Goal: Communication & Community: Answer question/provide support

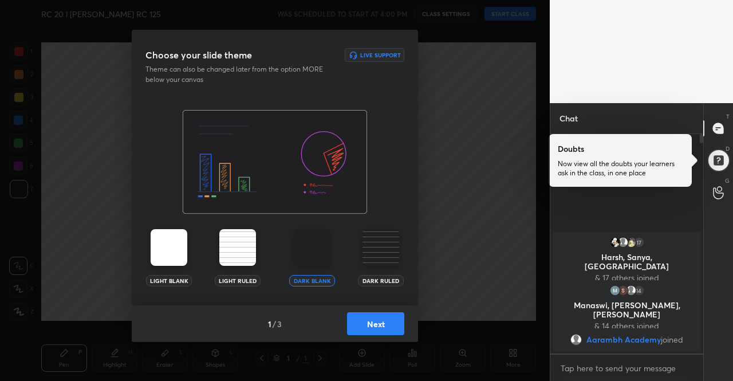
click at [149, 249] on div "Light Blank" at bounding box center [169, 257] width 46 height 57
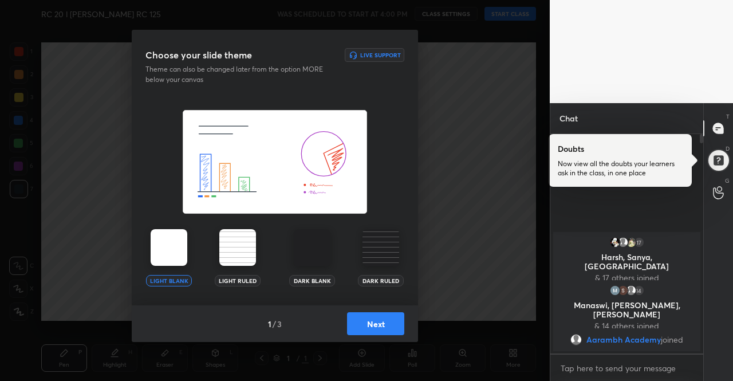
click at [149, 249] on div "Light Blank" at bounding box center [169, 257] width 46 height 57
click at [376, 322] on button "Next" at bounding box center [375, 323] width 57 height 23
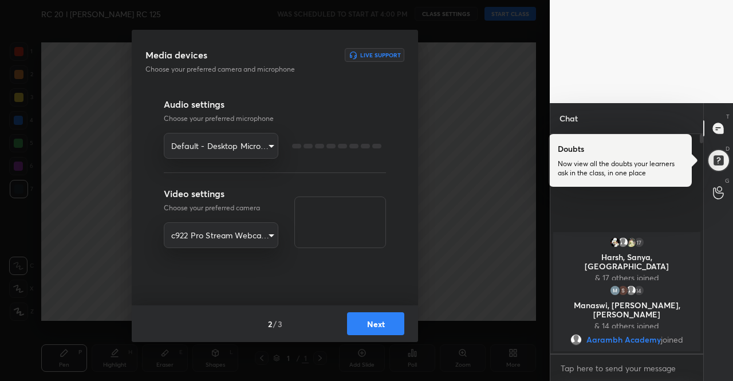
click at [376, 322] on button "Next" at bounding box center [375, 323] width 57 height 23
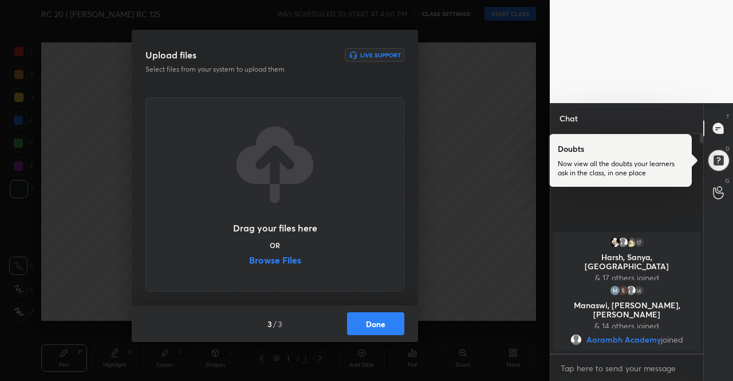
click at [380, 323] on button "Done" at bounding box center [375, 323] width 57 height 23
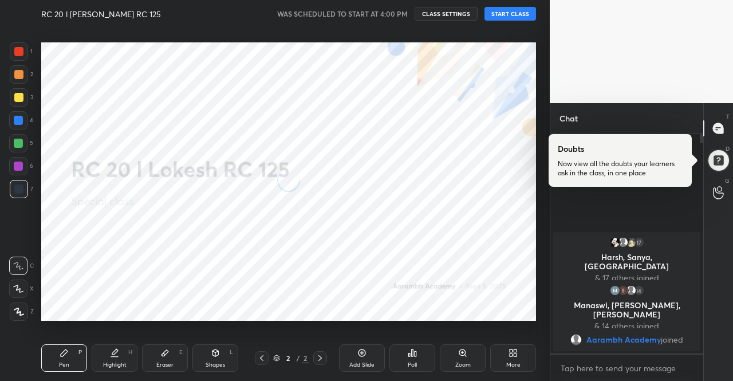
click at [508, 11] on button "START CLASS" at bounding box center [510, 14] width 52 height 14
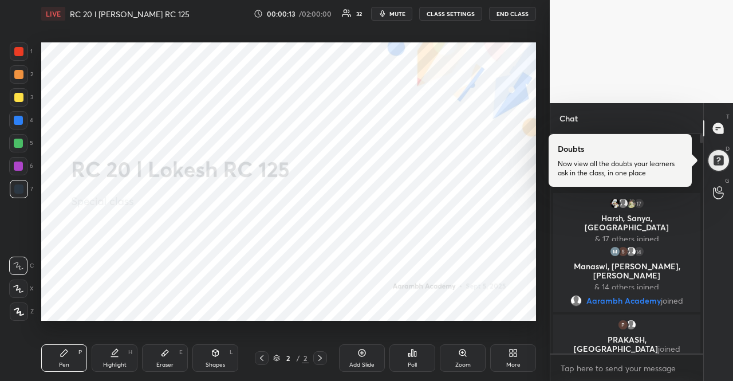
click at [503, 349] on div "More" at bounding box center [513, 357] width 46 height 27
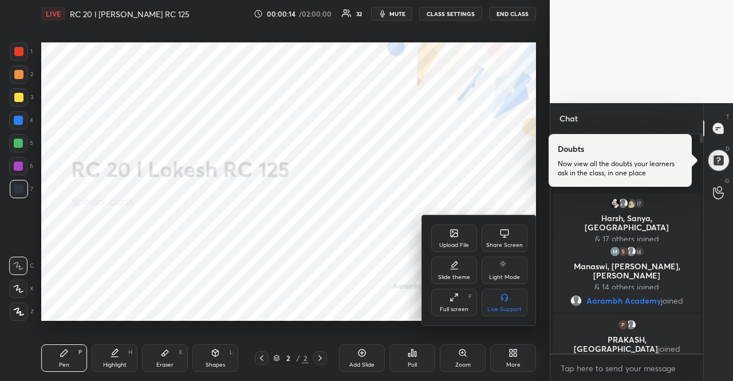
click at [441, 238] on div "Upload File" at bounding box center [454, 237] width 46 height 27
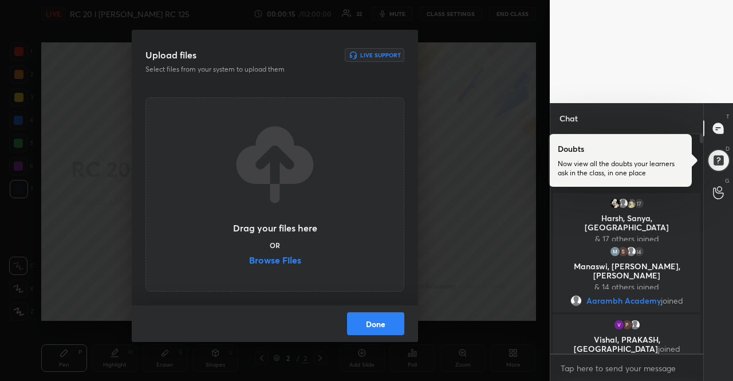
click at [290, 259] on label "Browse Files" at bounding box center [275, 261] width 52 height 12
click at [249, 259] on input "Browse Files" at bounding box center [249, 261] width 0 height 12
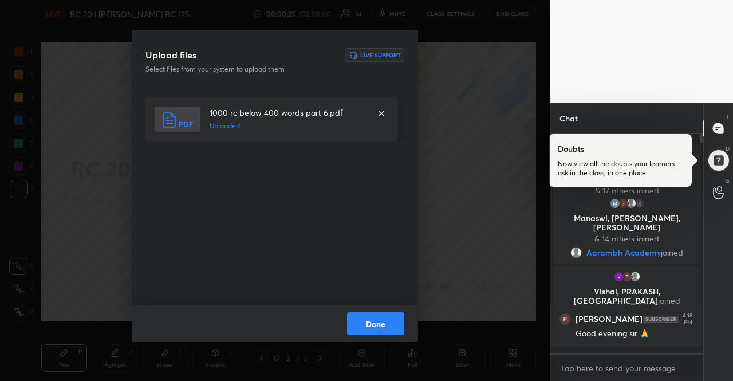
scroll to position [32, 0]
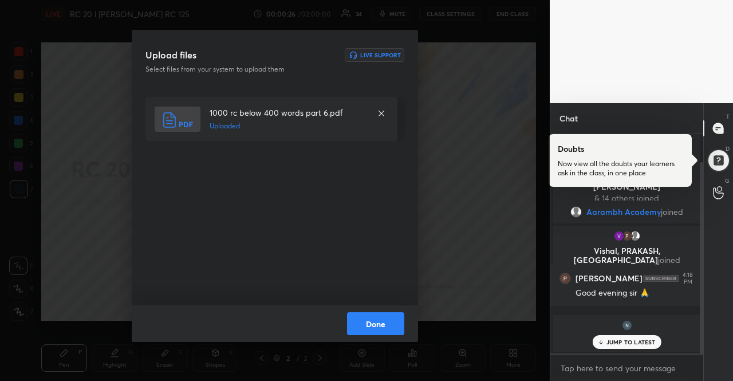
click at [386, 325] on button "Done" at bounding box center [375, 323] width 57 height 23
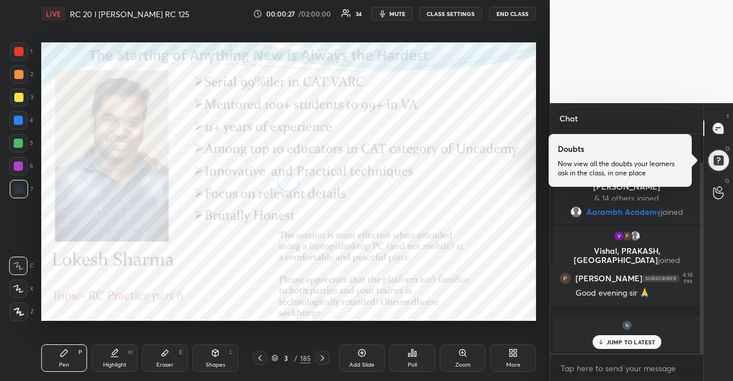
scroll to position [71, 0]
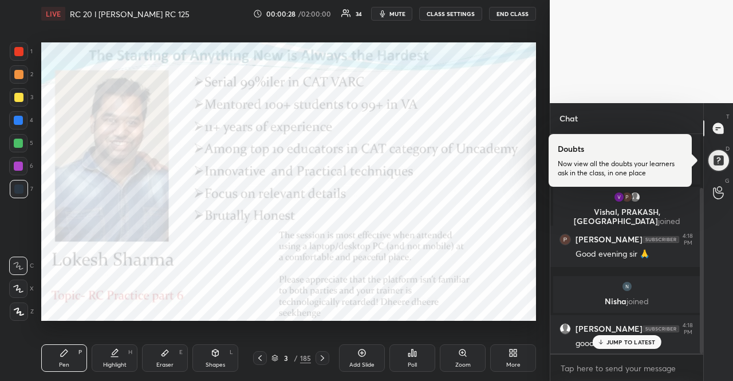
click at [271, 357] on icon at bounding box center [274, 357] width 7 height 7
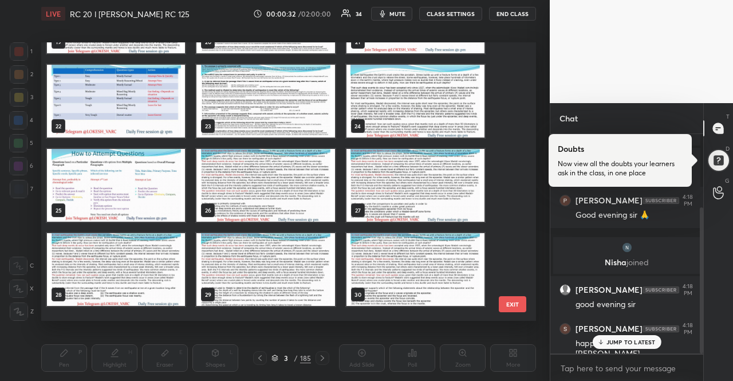
scroll to position [515, 0]
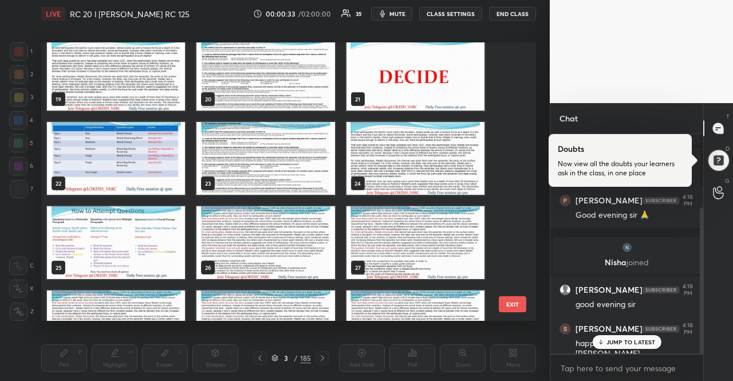
click at [160, 93] on img "grid" at bounding box center [116, 74] width 138 height 73
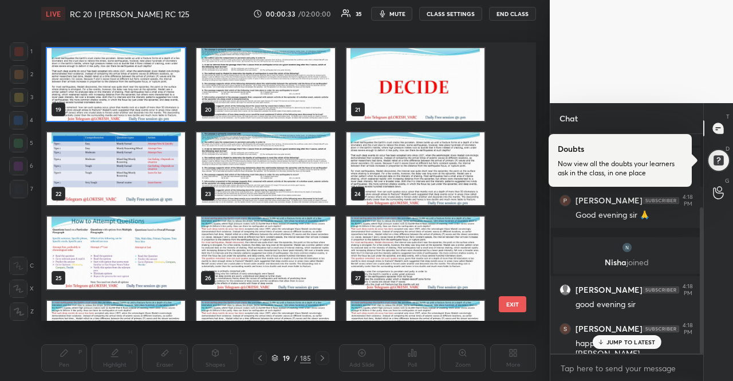
click at [160, 93] on img "grid" at bounding box center [116, 84] width 138 height 73
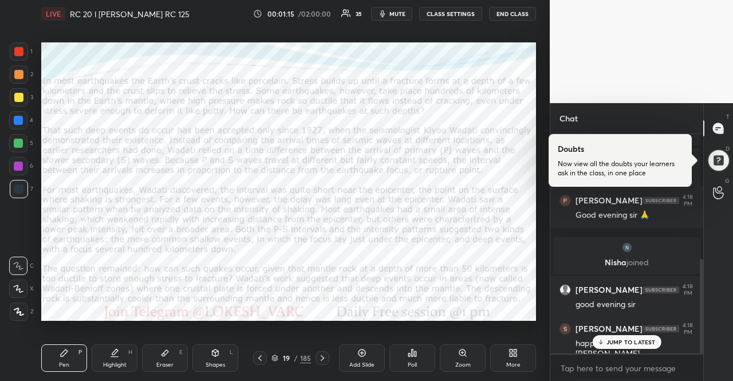
scroll to position [288, 0]
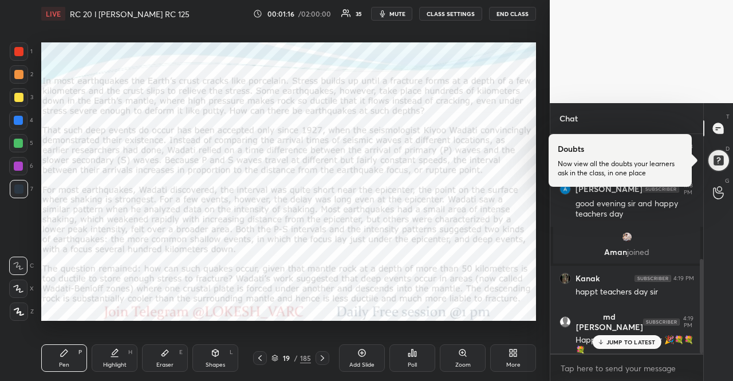
click at [638, 346] on div "JUMP TO LATEST" at bounding box center [626, 342] width 69 height 14
click at [279, 360] on div "19 / 185" at bounding box center [290, 358] width 39 height 10
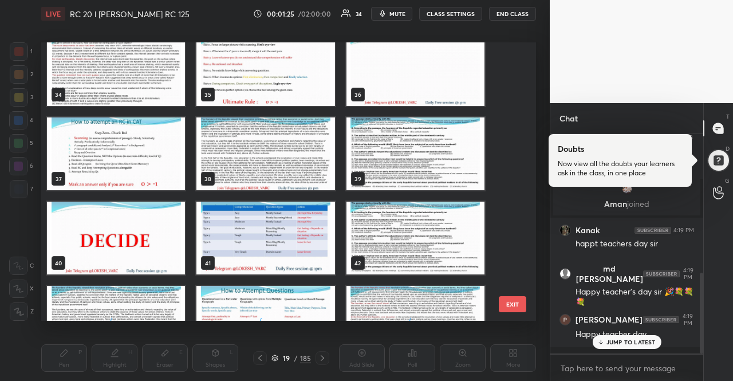
scroll to position [378, 0]
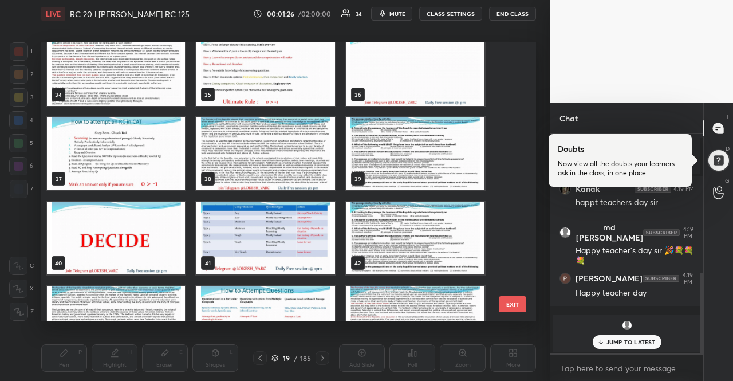
click at [239, 156] on img "grid" at bounding box center [265, 153] width 138 height 73
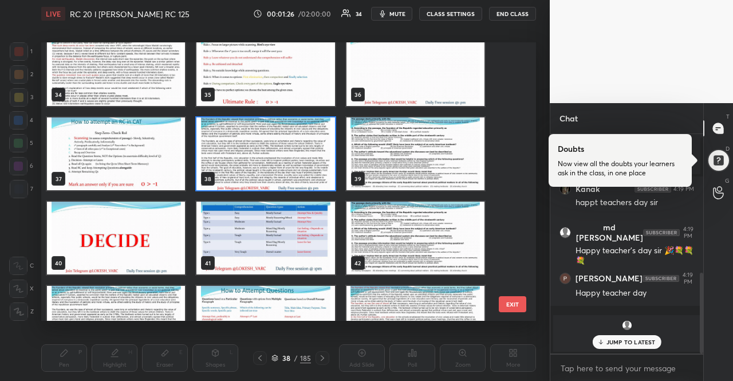
click at [239, 156] on img "grid" at bounding box center [265, 153] width 138 height 73
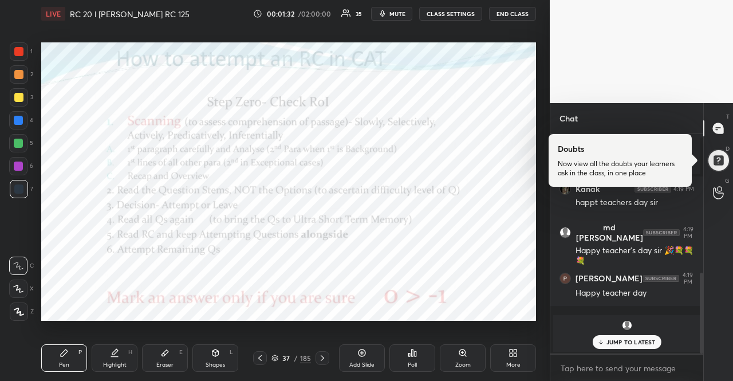
scroll to position [417, 0]
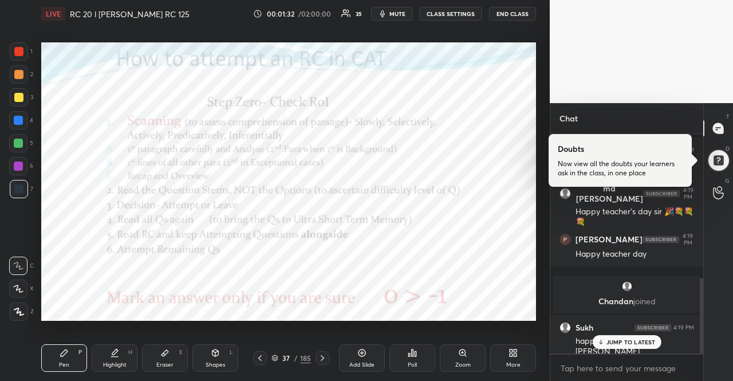
click at [16, 161] on div at bounding box center [18, 165] width 9 height 9
click at [22, 315] on icon at bounding box center [19, 311] width 10 height 8
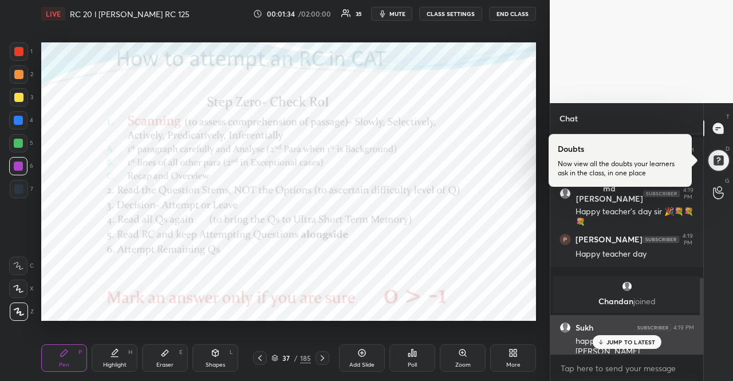
click at [629, 334] on div "happy teacher's day [PERSON_NAME]" at bounding box center [634, 345] width 118 height 24
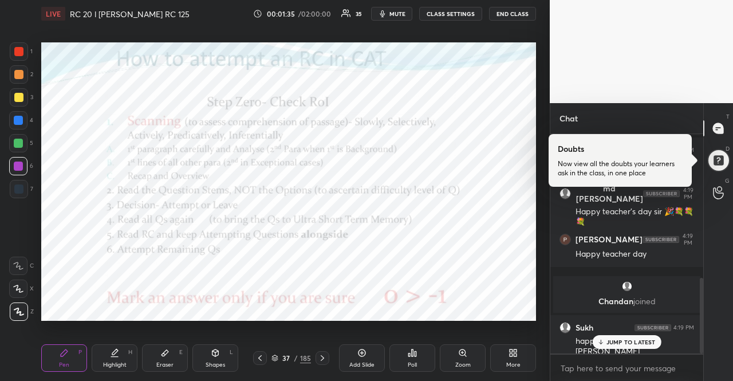
click at [629, 337] on div "JUMP TO LATEST" at bounding box center [626, 342] width 69 height 14
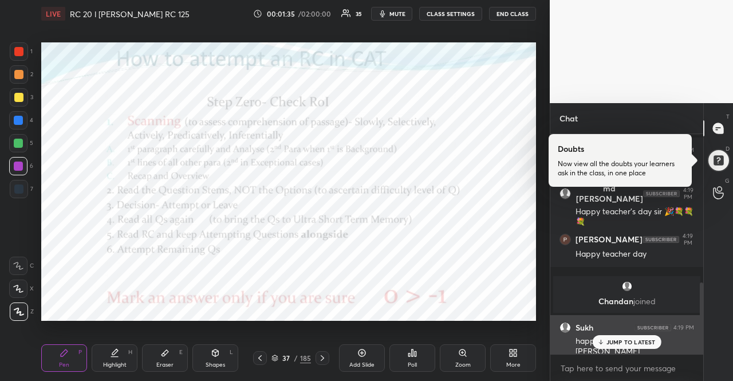
scroll to position [456, 0]
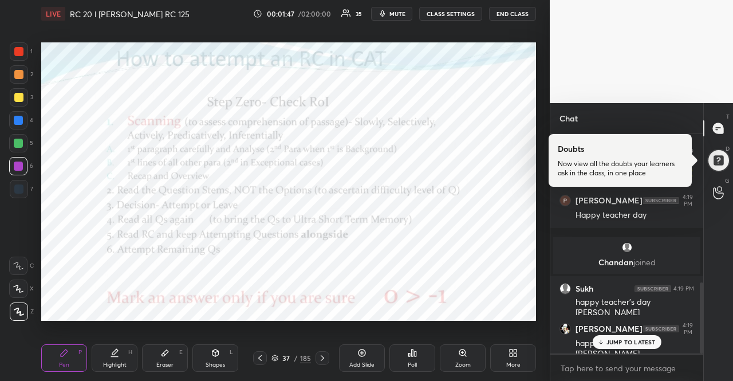
click at [638, 374] on body "1 2 3 4 5 6 7 R O A L C X Z Erase all C X Z LIVE RC 20 l [PERSON_NAME] RC 125 0…" at bounding box center [366, 190] width 733 height 381
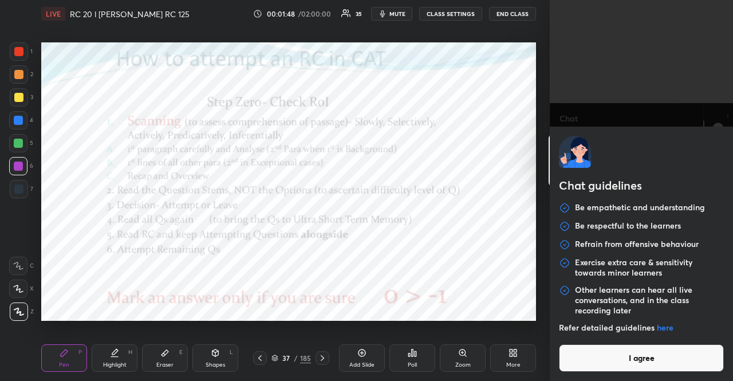
click at [638, 374] on div "Chat guidelines Be empathetic and understanding Be respectful to the learners R…" at bounding box center [641, 254] width 183 height 254
click at [634, 370] on button "I agree" at bounding box center [641, 357] width 165 height 27
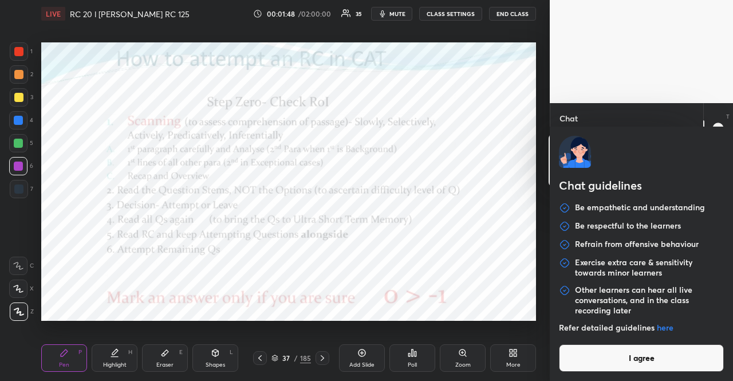
type textarea "x"
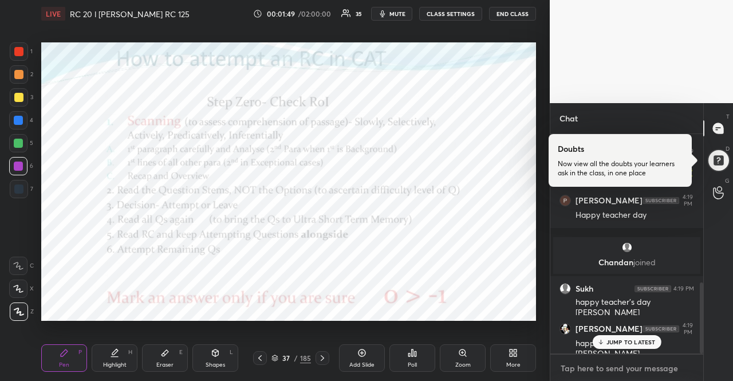
click at [633, 369] on textarea at bounding box center [626, 368] width 135 height 18
paste textarea "[PERSON_NAME], [[DATE] 11:59] VA Practice Playlist: [URL][DOMAIN_NAME] All CAT …"
type textarea "[PERSON_NAME], [[DATE] 11:59] VA Practice Playlist: [URL][DOMAIN_NAME] All CAT …"
type textarea "x"
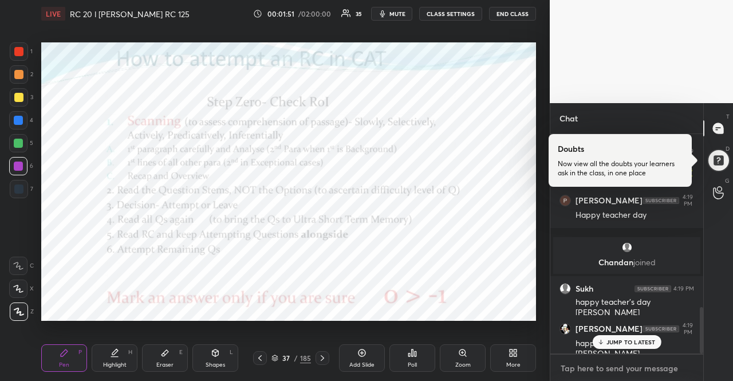
scroll to position [819, 0]
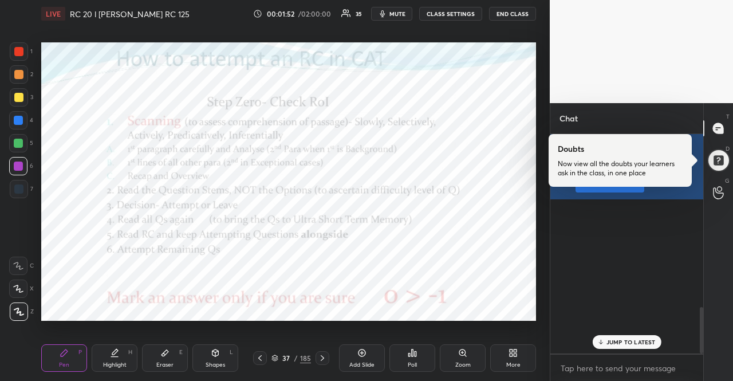
click at [592, 192] on button "Pin message" at bounding box center [609, 183] width 69 height 18
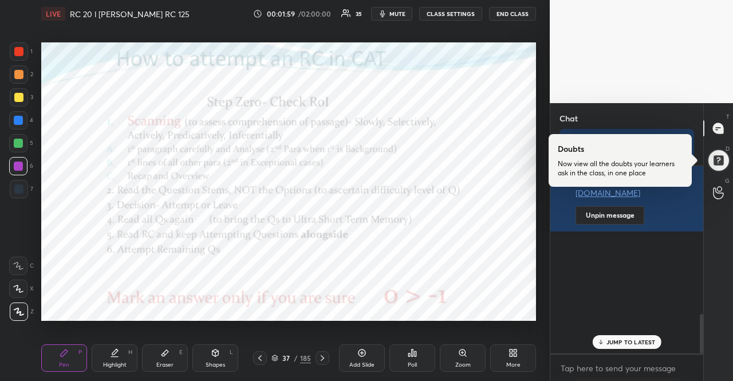
scroll to position [899, 0]
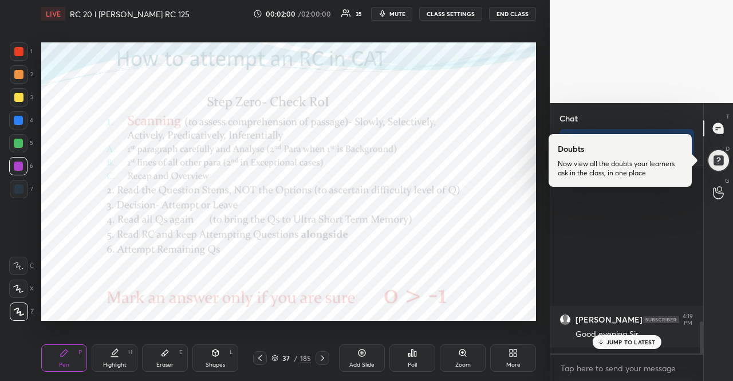
click at [631, 337] on div "JUMP TO LATEST" at bounding box center [626, 342] width 69 height 14
click at [18, 121] on div at bounding box center [18, 120] width 9 height 9
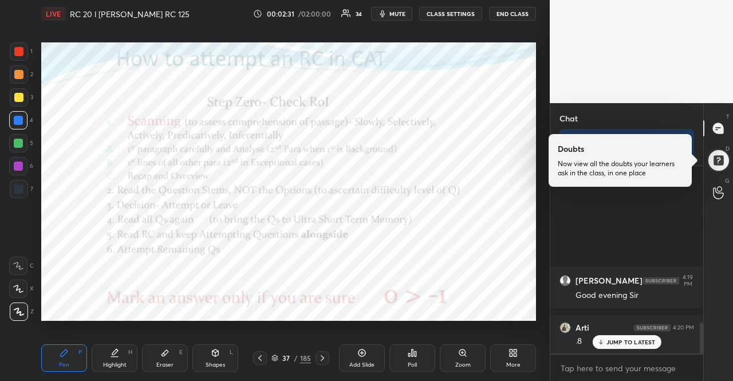
scroll to position [977, 0]
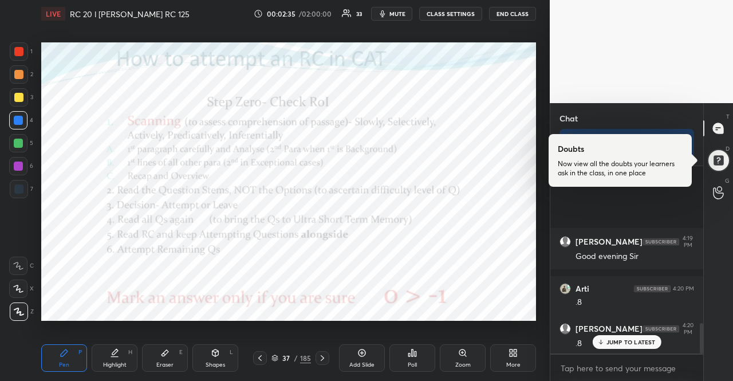
click at [19, 283] on div at bounding box center [18, 288] width 18 height 18
click at [19, 286] on icon at bounding box center [18, 288] width 10 height 8
click at [14, 145] on div at bounding box center [18, 143] width 9 height 9
click at [10, 141] on div at bounding box center [18, 143] width 18 height 18
click at [20, 306] on div at bounding box center [19, 311] width 18 height 18
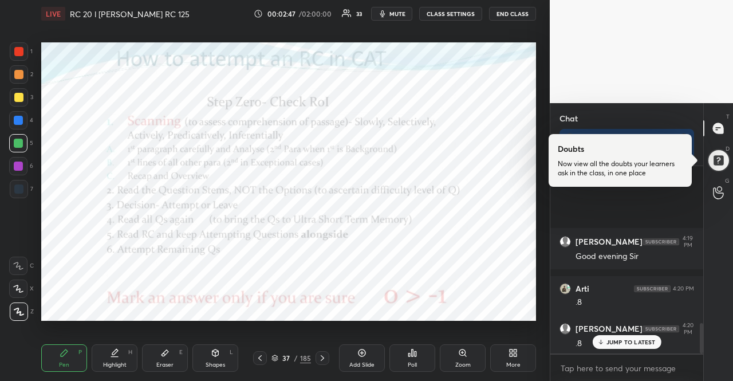
click at [19, 309] on icon at bounding box center [19, 311] width 10 height 8
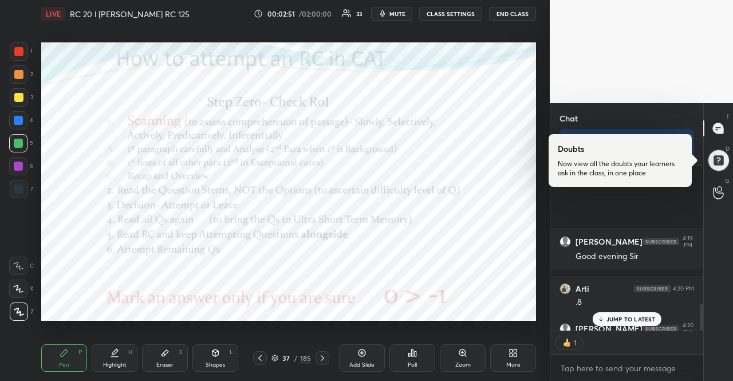
scroll to position [1041, 0]
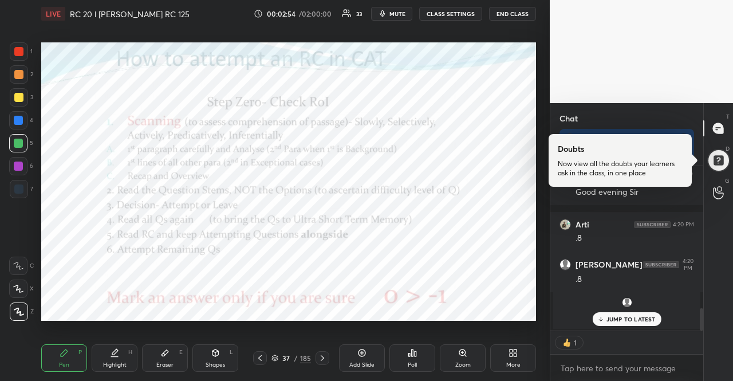
click at [17, 163] on div at bounding box center [18, 165] width 9 height 9
click at [17, 284] on icon at bounding box center [18, 288] width 10 height 8
click at [17, 313] on icon at bounding box center [19, 311] width 10 height 8
click at [18, 310] on icon at bounding box center [18, 311] width 9 height 7
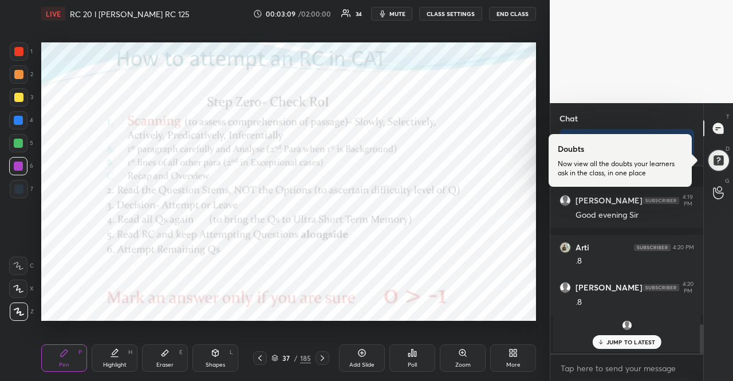
click at [18, 121] on div at bounding box center [18, 120] width 9 height 9
click at [20, 52] on div at bounding box center [18, 51] width 9 height 9
drag, startPoint x: 17, startPoint y: 52, endPoint x: 34, endPoint y: 66, distance: 21.9
click at [17, 52] on div at bounding box center [18, 51] width 9 height 9
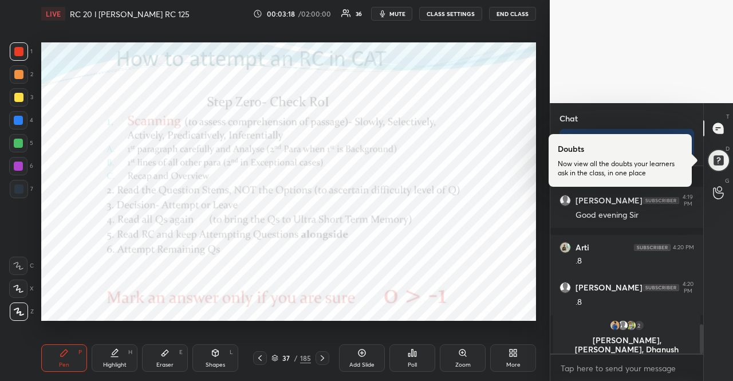
type textarea "x"
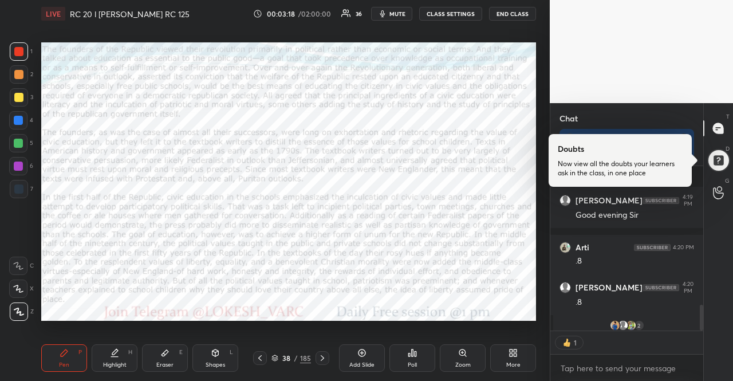
scroll to position [1018, 0]
click at [421, 363] on div "Poll" at bounding box center [412, 357] width 46 height 27
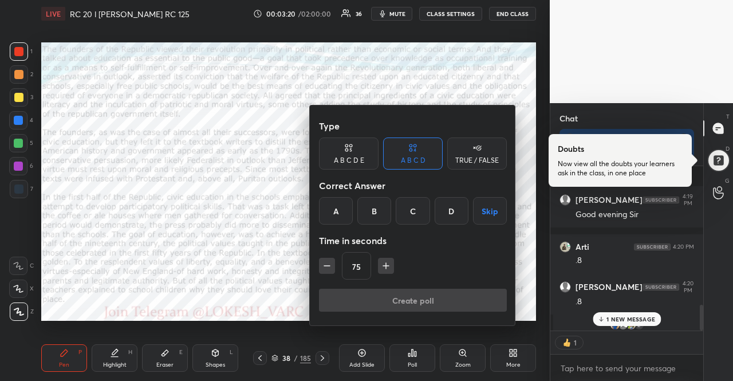
click at [465, 168] on div "TRUE / FALSE" at bounding box center [477, 153] width 60 height 32
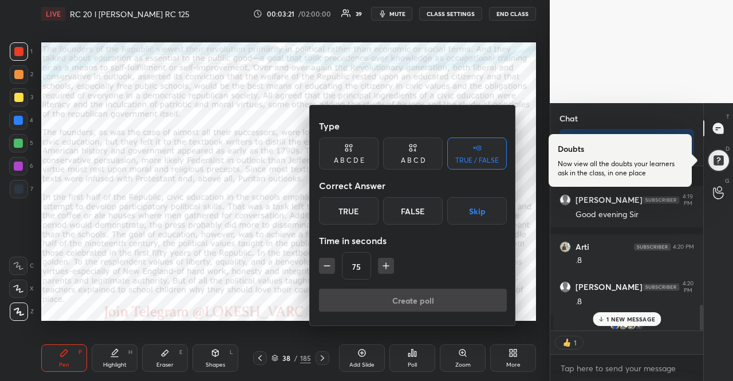
click at [491, 209] on button "Skip" at bounding box center [477, 210] width 60 height 27
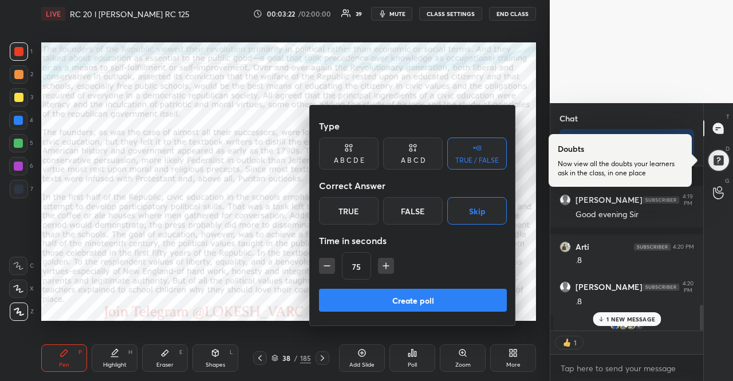
click at [323, 271] on icon "button" at bounding box center [326, 265] width 11 height 11
click at [374, 265] on div "30" at bounding box center [413, 265] width 188 height 27
click at [377, 265] on div "30" at bounding box center [413, 265] width 188 height 27
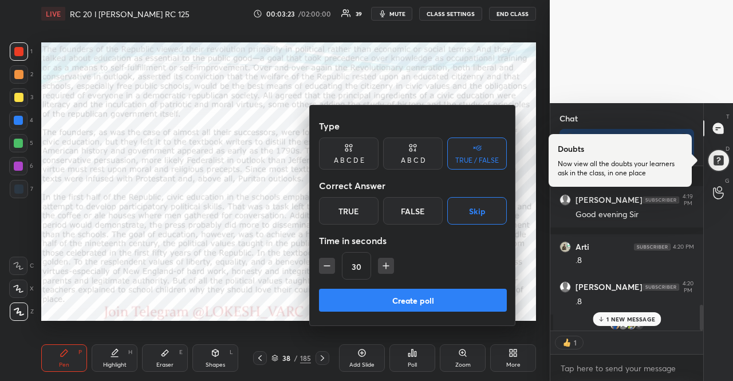
click at [378, 267] on button "button" at bounding box center [386, 266] width 16 height 16
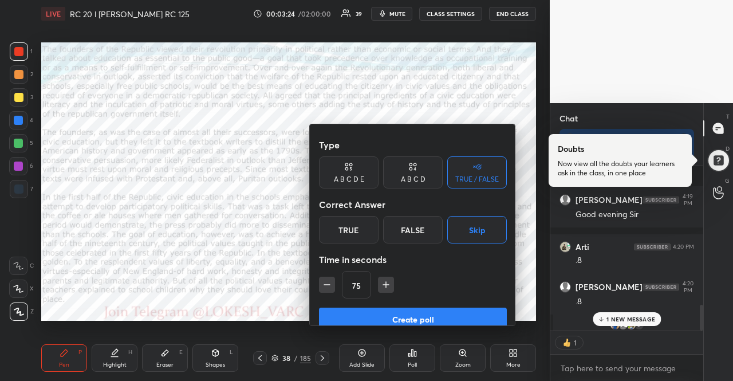
click at [378, 276] on button "button" at bounding box center [386, 284] width 16 height 16
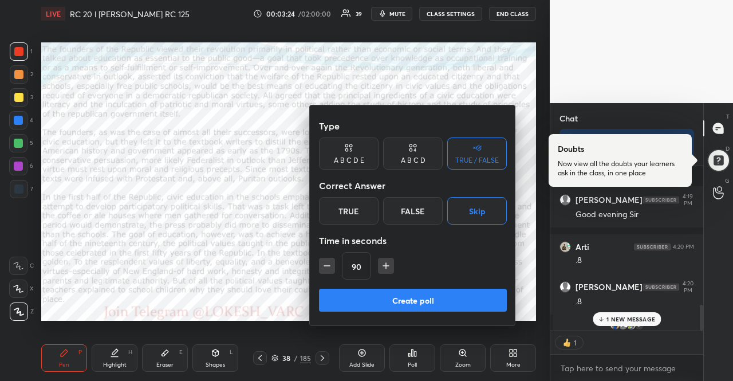
click at [378, 267] on button "button" at bounding box center [386, 266] width 16 height 16
click at [378, 267] on div "105" at bounding box center [413, 265] width 188 height 27
click at [385, 268] on icon "button" at bounding box center [390, 265] width 11 height 11
type input "120"
click at [401, 294] on button "Create poll" at bounding box center [413, 299] width 188 height 23
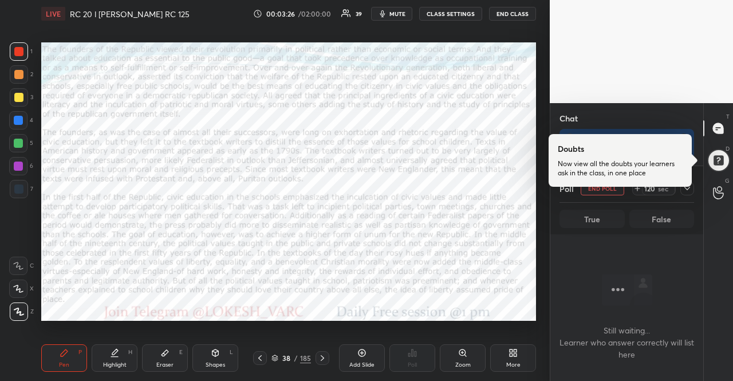
scroll to position [152, 149]
click at [398, 10] on span "mute" at bounding box center [397, 14] width 16 height 8
click at [721, 128] on icon at bounding box center [718, 128] width 10 height 10
click at [726, 159] on div at bounding box center [718, 160] width 26 height 26
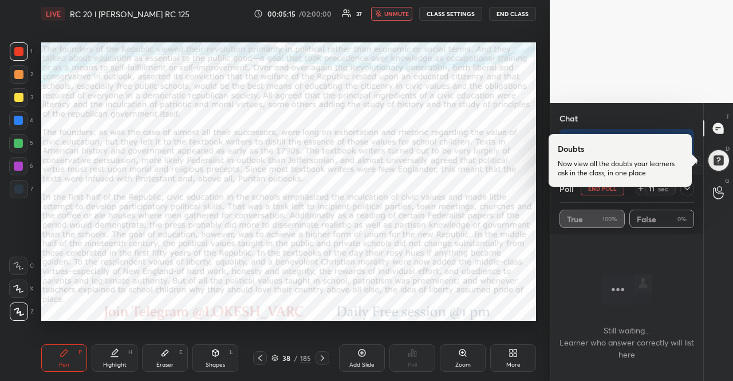
scroll to position [3, 3]
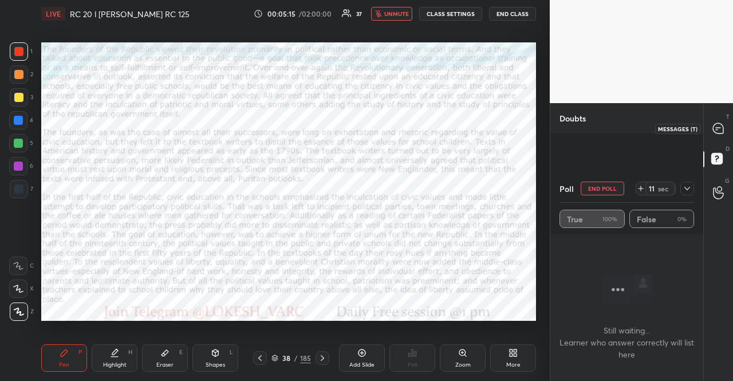
click at [722, 132] on icon at bounding box center [718, 128] width 10 height 10
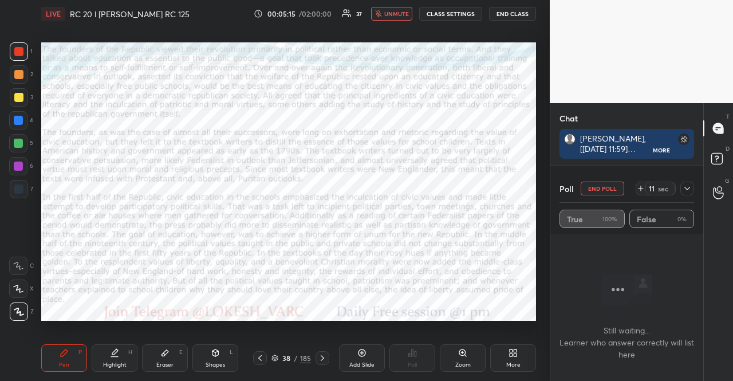
scroll to position [124, 149]
click at [686, 190] on icon at bounding box center [686, 188] width 9 height 9
type textarea "x"
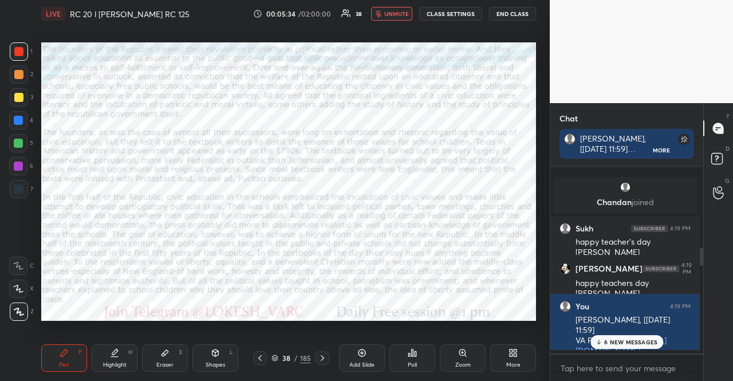
scroll to position [3, 3]
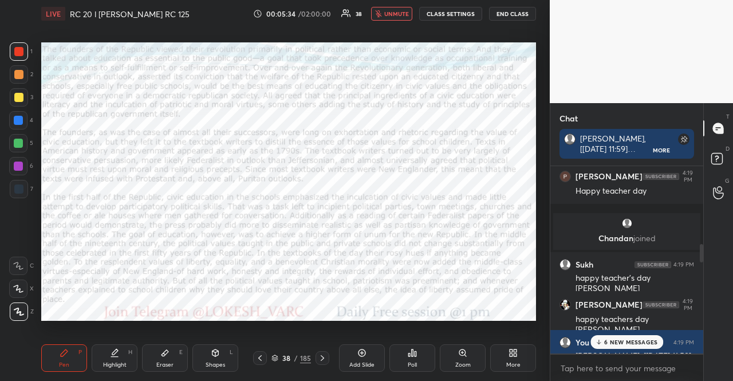
click at [389, 17] on span "unmute" at bounding box center [396, 14] width 25 height 8
click at [416, 354] on icon at bounding box center [415, 353] width 2 height 5
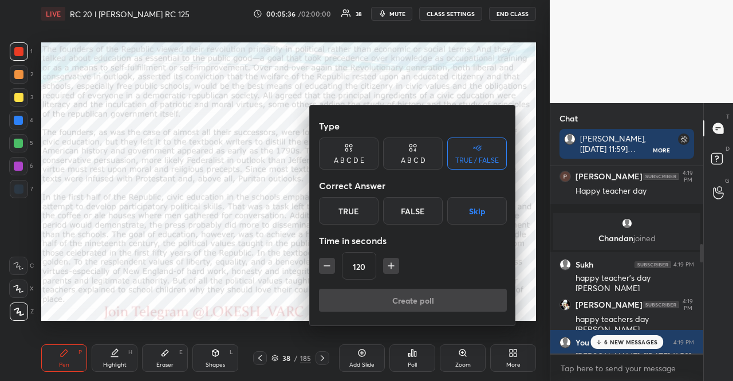
click at [346, 143] on icon at bounding box center [348, 147] width 9 height 11
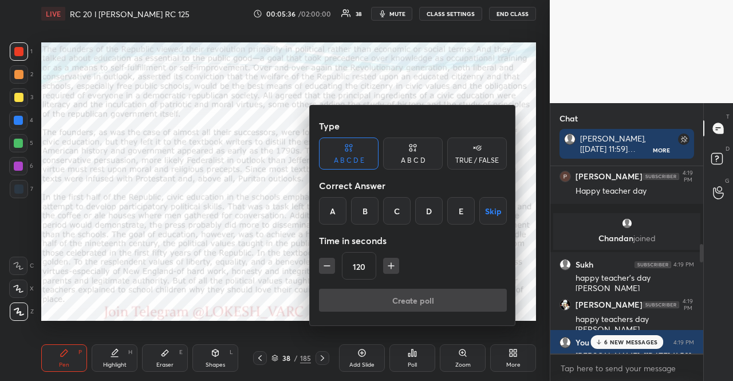
click at [491, 207] on button "Skip" at bounding box center [492, 210] width 27 height 27
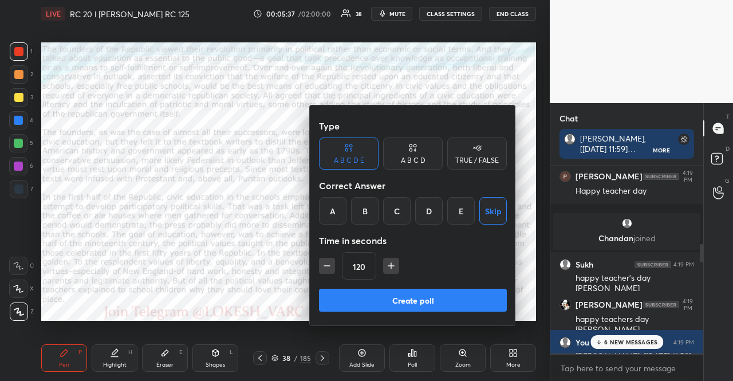
click at [335, 264] on div "120" at bounding box center [413, 265] width 188 height 27
drag, startPoint x: 335, startPoint y: 264, endPoint x: 326, endPoint y: 264, distance: 8.6
click at [334, 264] on div "120" at bounding box center [413, 265] width 188 height 27
click at [326, 264] on icon "button" at bounding box center [326, 265] width 11 height 11
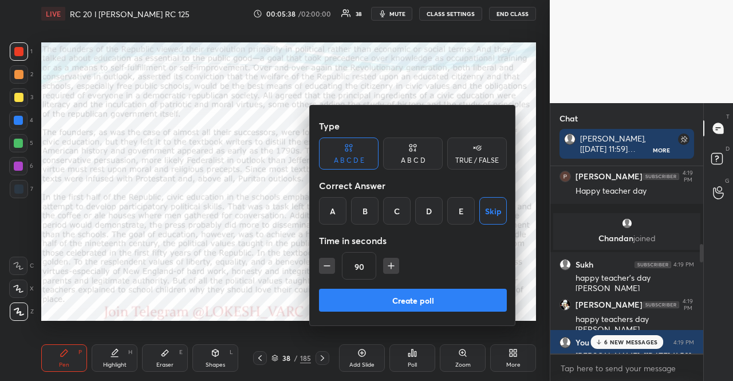
click at [326, 264] on icon "button" at bounding box center [326, 265] width 11 height 11
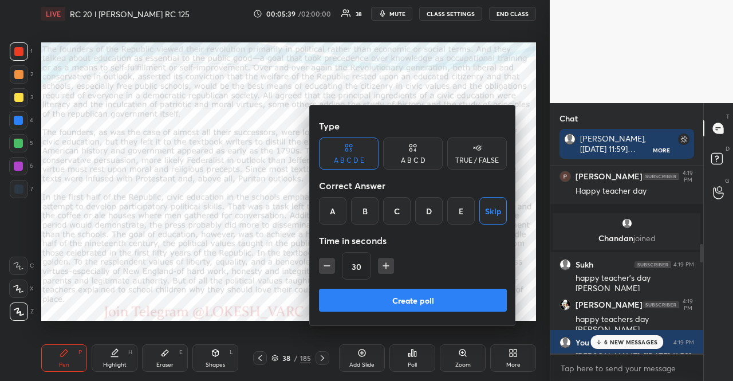
type input "15"
click at [326, 264] on div "15" at bounding box center [413, 265] width 188 height 27
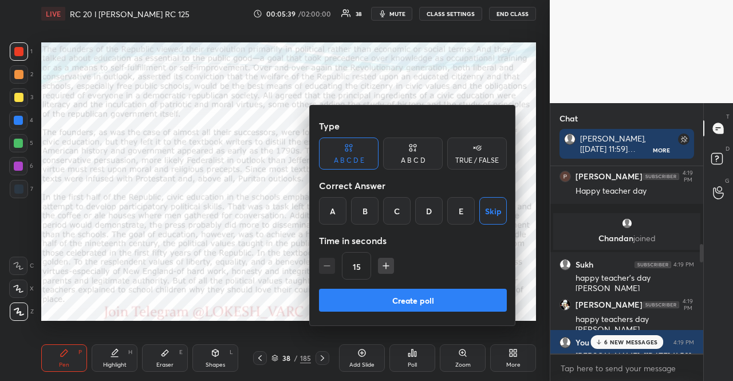
click at [326, 264] on div "15" at bounding box center [413, 265] width 188 height 27
click at [369, 302] on button "Create poll" at bounding box center [413, 299] width 188 height 23
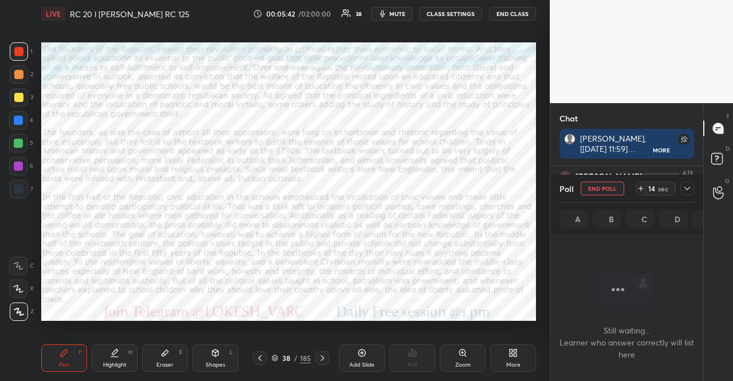
click at [684, 184] on icon at bounding box center [686, 188] width 9 height 9
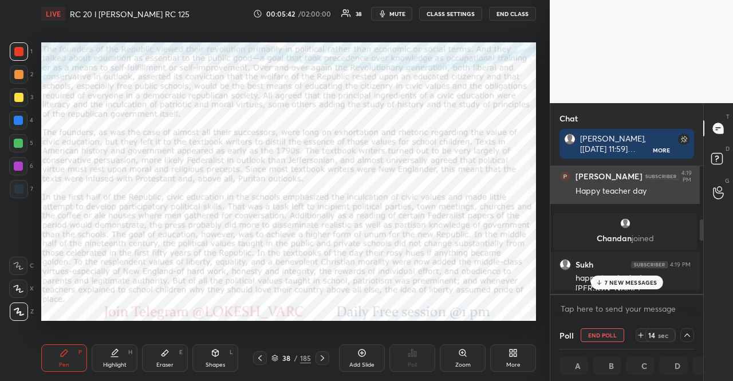
scroll to position [149, 146]
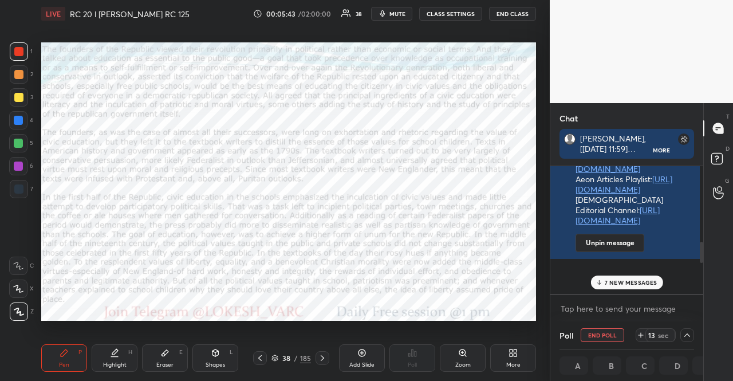
click at [648, 279] on p "7 NEW MESSAGES" at bounding box center [630, 282] width 53 height 7
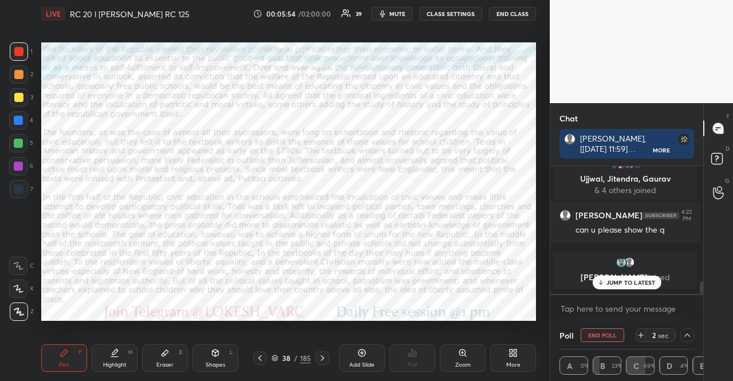
click at [22, 124] on div at bounding box center [18, 120] width 18 height 18
click at [17, 123] on div at bounding box center [18, 120] width 9 height 9
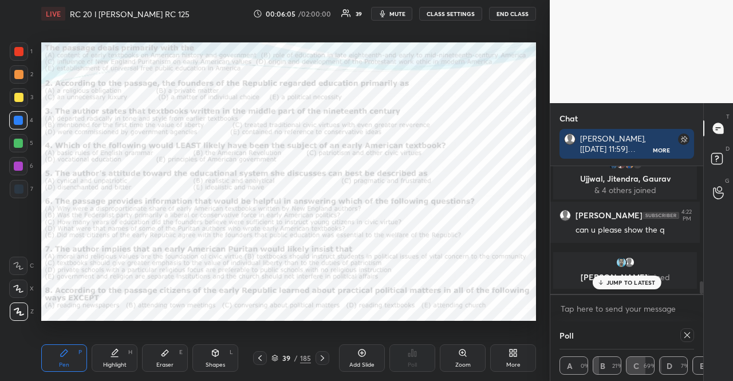
click at [22, 164] on div at bounding box center [18, 165] width 9 height 9
click at [21, 168] on div at bounding box center [18, 165] width 9 height 9
click at [21, 285] on icon at bounding box center [18, 288] width 10 height 8
click at [685, 330] on icon at bounding box center [686, 334] width 9 height 9
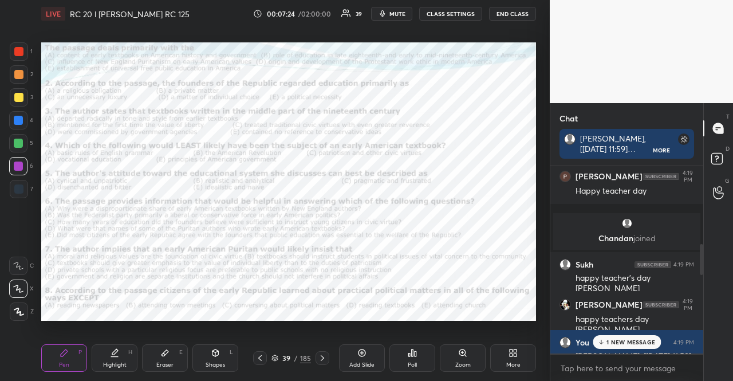
click at [14, 172] on div at bounding box center [18, 166] width 18 height 18
click at [13, 181] on div at bounding box center [19, 189] width 18 height 18
click at [18, 183] on div at bounding box center [19, 189] width 18 height 18
click at [16, 185] on div at bounding box center [18, 188] width 9 height 9
click at [537, 305] on div "Setting up your live class Poll for secs No correct answer Start poll" at bounding box center [289, 180] width 504 height 307
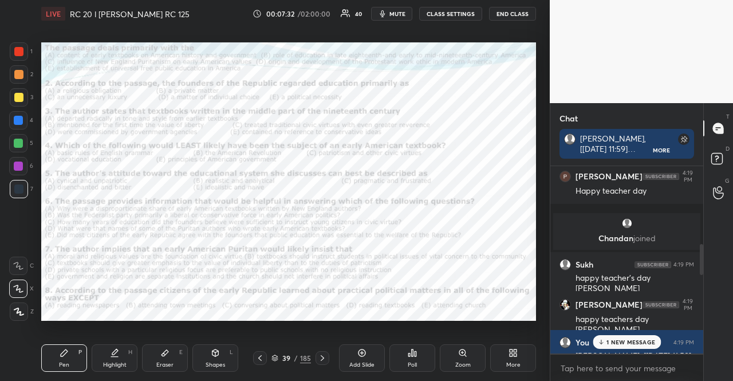
click at [606, 343] on p "1 NEW MESSAGE" at bounding box center [630, 341] width 49 height 7
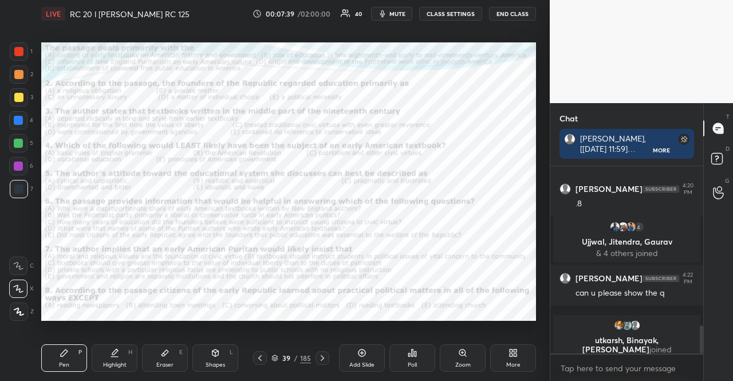
scroll to position [1084, 0]
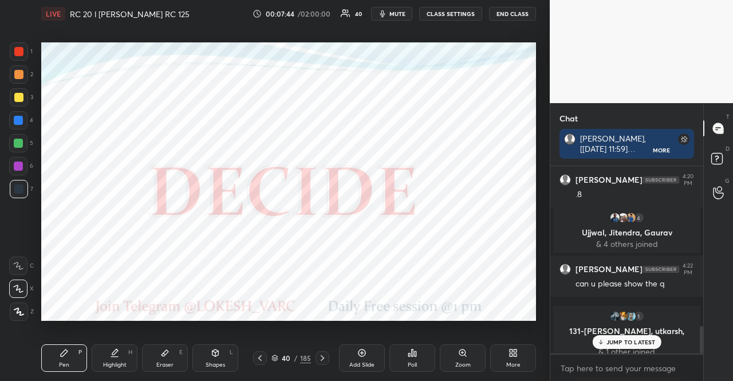
click at [404, 366] on div "Poll" at bounding box center [412, 357] width 46 height 27
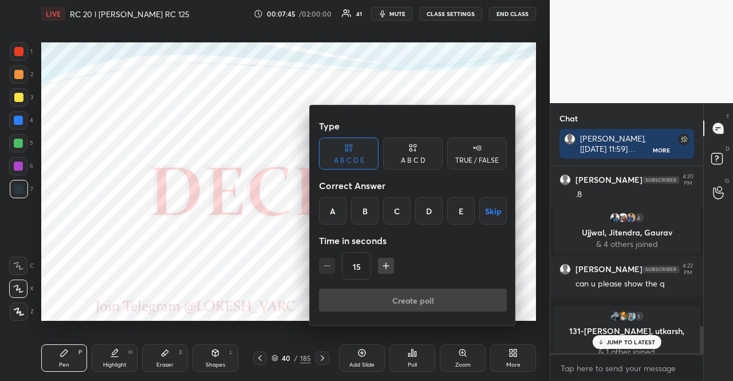
click at [443, 161] on div "A B C D E A B C D TRUE / FALSE" at bounding box center [413, 153] width 188 height 32
click at [473, 163] on div "TRUE / FALSE" at bounding box center [477, 160] width 44 height 7
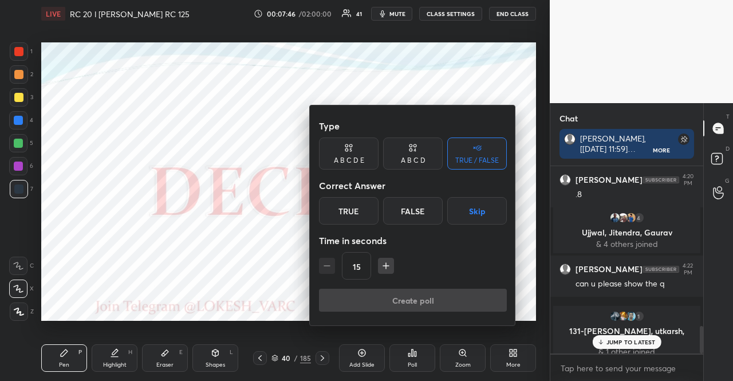
click at [479, 216] on button "Skip" at bounding box center [477, 210] width 60 height 27
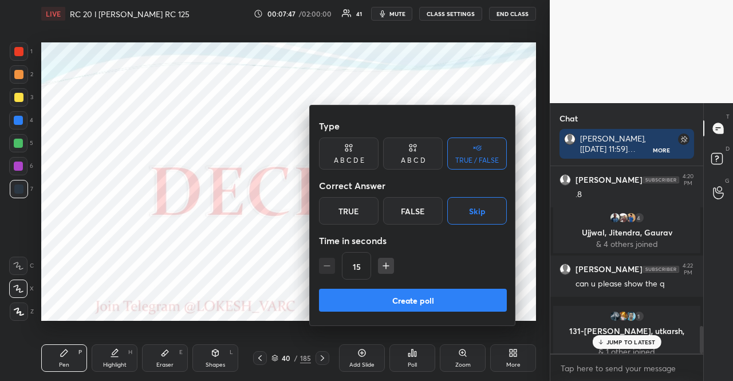
click at [444, 300] on button "Create poll" at bounding box center [413, 299] width 188 height 23
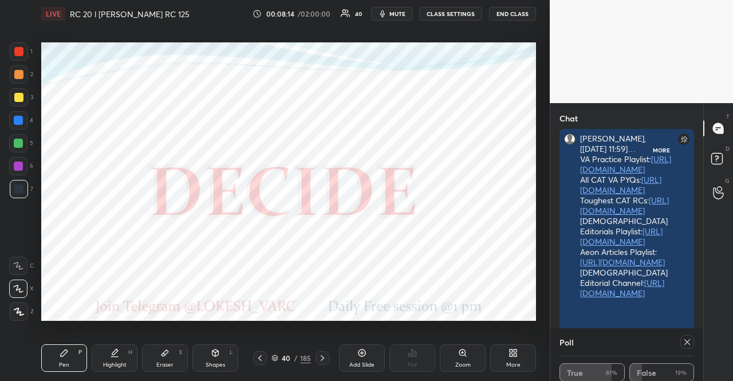
scroll to position [3, 3]
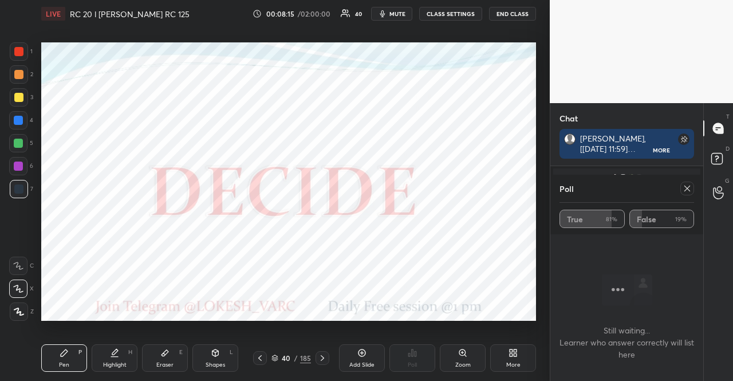
drag, startPoint x: 685, startPoint y: 191, endPoint x: 664, endPoint y: 199, distance: 22.1
click at [685, 191] on icon at bounding box center [686, 188] width 9 height 9
type textarea "x"
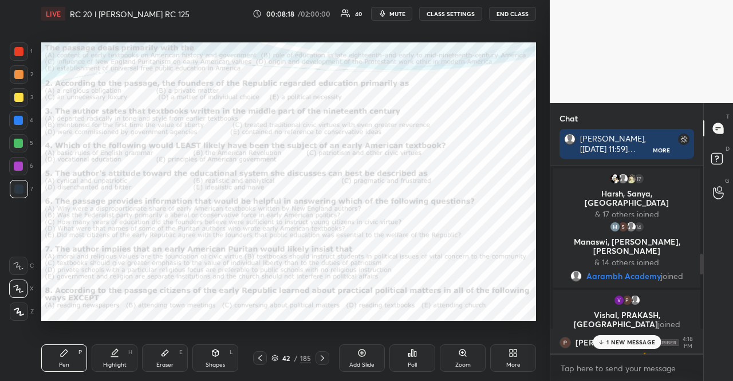
click at [15, 56] on div at bounding box center [19, 51] width 18 height 18
click at [22, 53] on div at bounding box center [18, 51] width 9 height 9
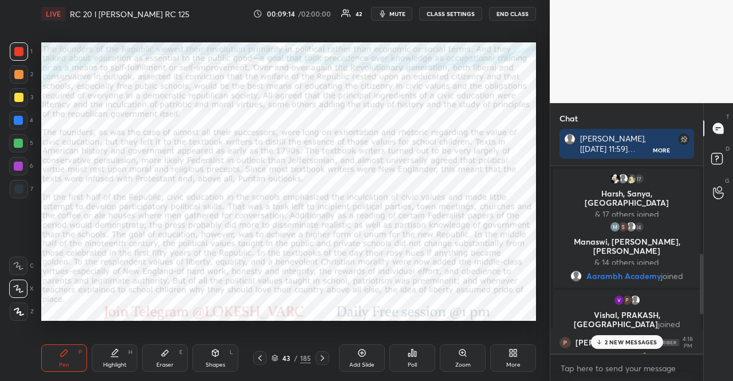
click at [643, 342] on p "2 NEW MESSAGES" at bounding box center [630, 341] width 53 height 7
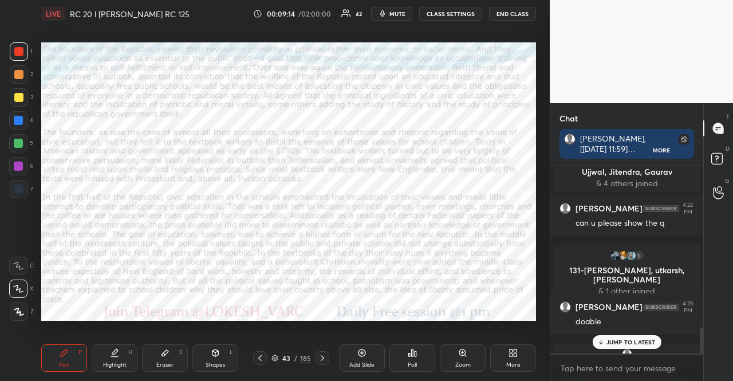
scroll to position [1194, 0]
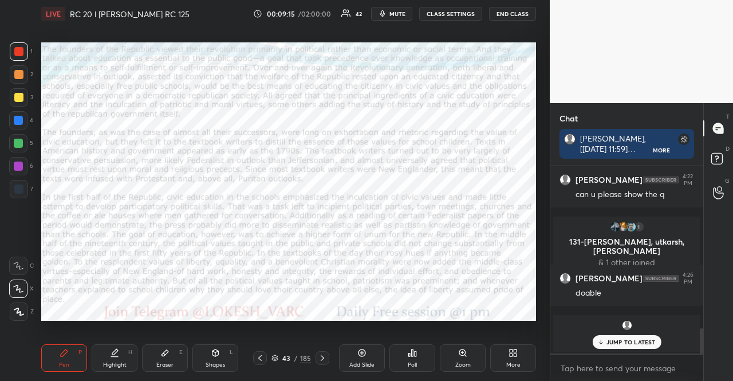
click at [406, 354] on div "Poll" at bounding box center [412, 357] width 46 height 27
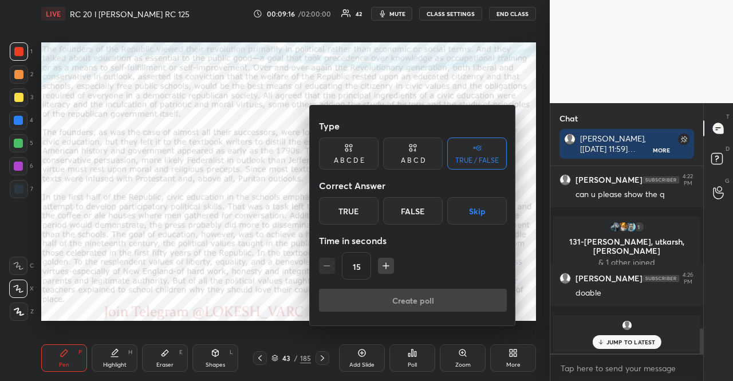
click at [384, 266] on icon "button" at bounding box center [386, 266] width 6 height 0
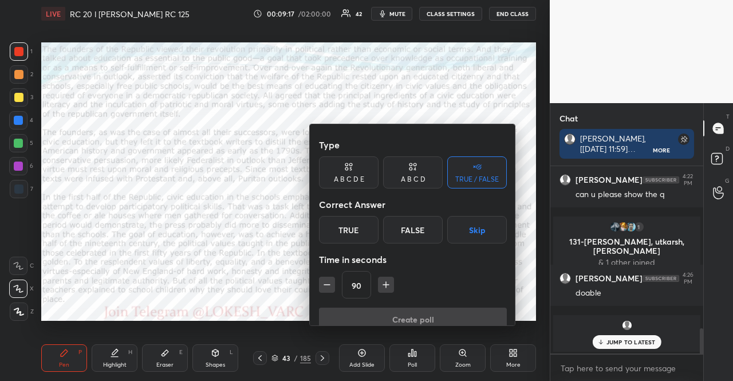
click at [384, 284] on icon "button" at bounding box center [386, 284] width 6 height 0
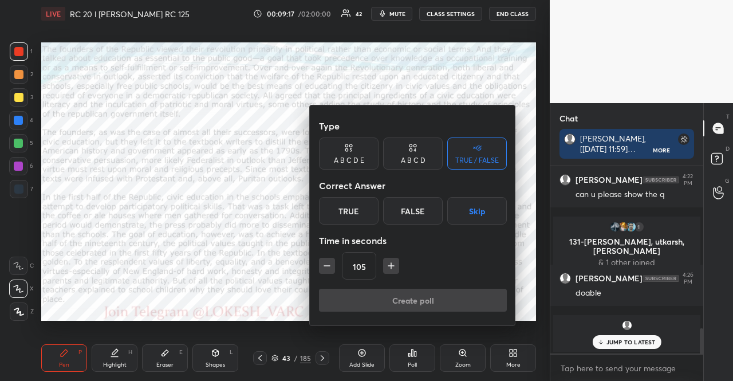
click at [385, 266] on icon "button" at bounding box center [390, 265] width 11 height 11
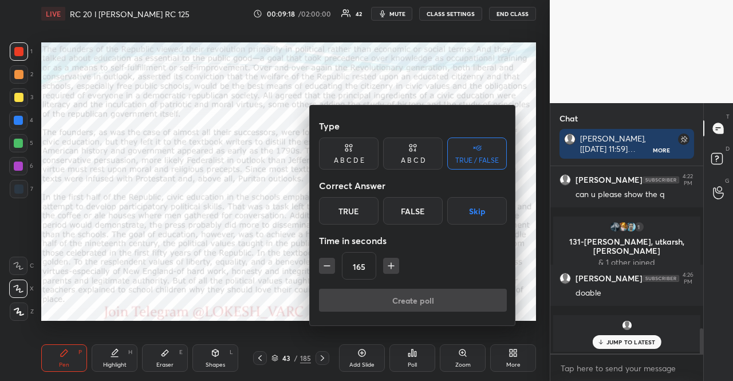
type input "180"
click at [499, 208] on button "Skip" at bounding box center [477, 210] width 60 height 27
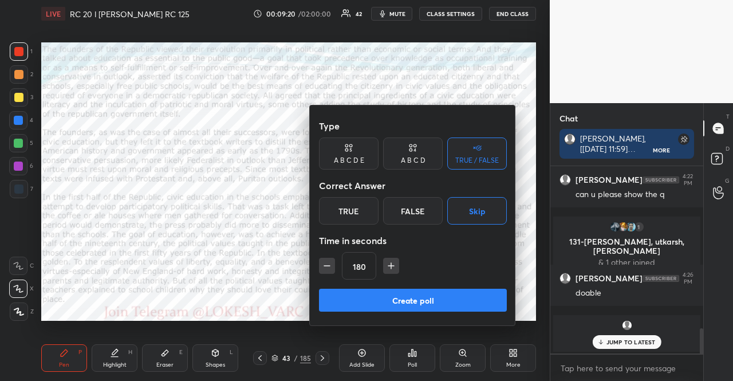
click at [460, 303] on button "Create poll" at bounding box center [413, 299] width 188 height 23
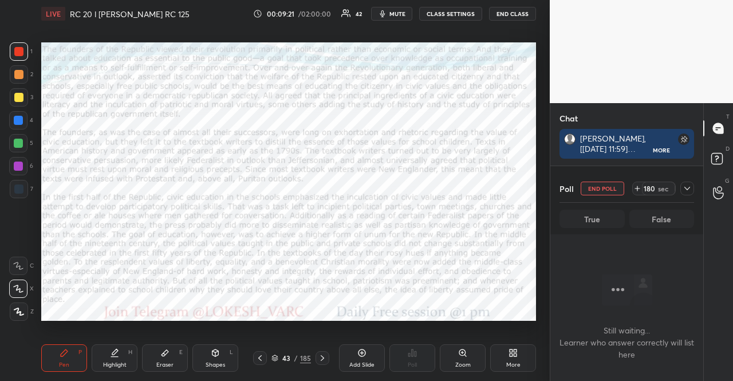
scroll to position [587, 0]
click at [400, 11] on span "mute" at bounding box center [397, 14] width 16 height 8
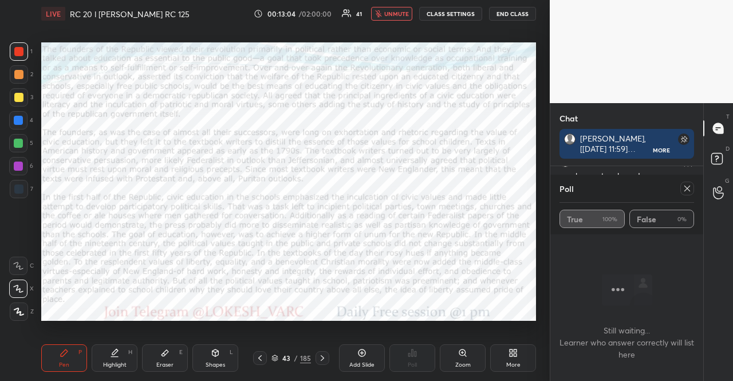
click at [393, 16] on span "unmute" at bounding box center [396, 14] width 25 height 8
click at [687, 184] on icon at bounding box center [686, 188] width 9 height 9
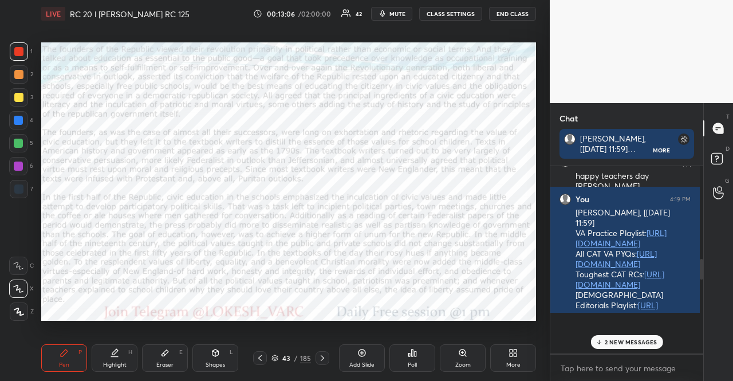
scroll to position [212, 149]
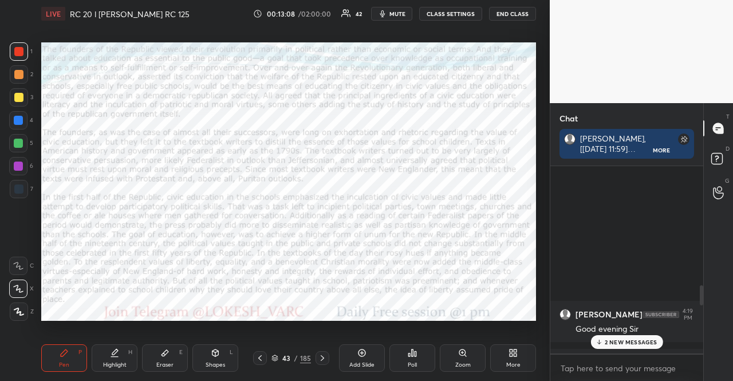
click at [636, 345] on p "2 NEW MESSAGES" at bounding box center [630, 341] width 53 height 7
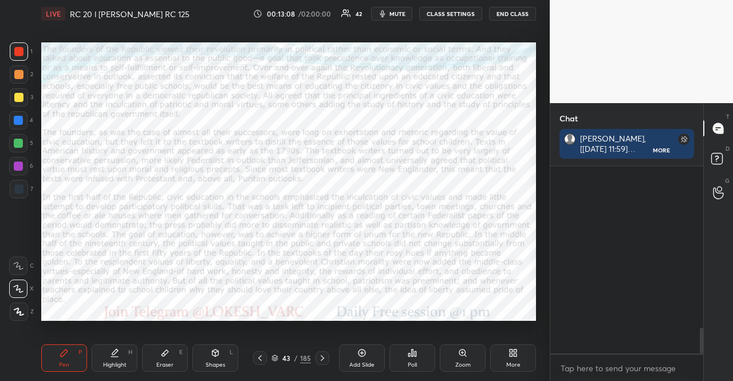
scroll to position [1177, 0]
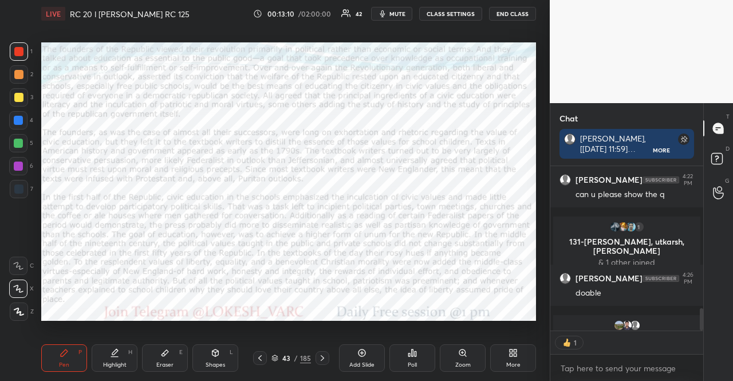
click at [318, 359] on icon at bounding box center [322, 357] width 9 height 9
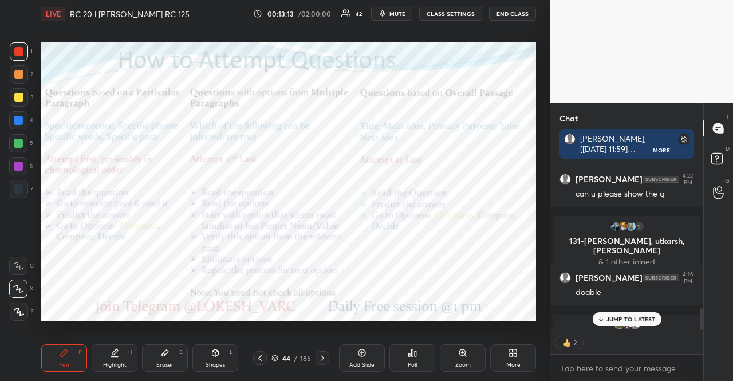
click at [17, 140] on div at bounding box center [18, 143] width 9 height 9
click at [226, 351] on div "Shapes L" at bounding box center [215, 357] width 46 height 27
drag, startPoint x: 13, startPoint y: 114, endPoint x: 32, endPoint y: 116, distance: 19.5
click at [15, 116] on div at bounding box center [18, 120] width 18 height 18
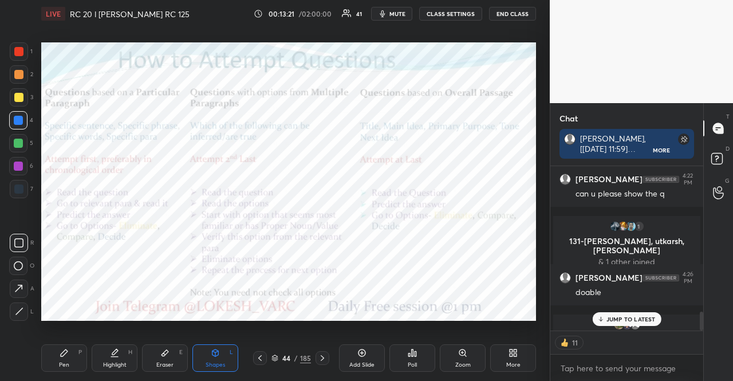
scroll to position [1249, 0]
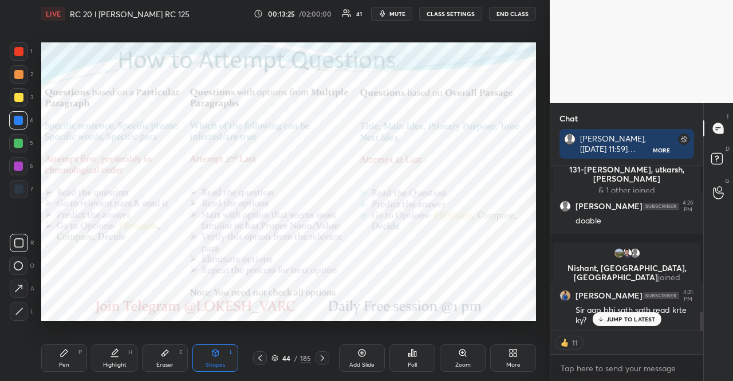
click at [19, 54] on div at bounding box center [18, 51] width 9 height 9
type textarea "x"
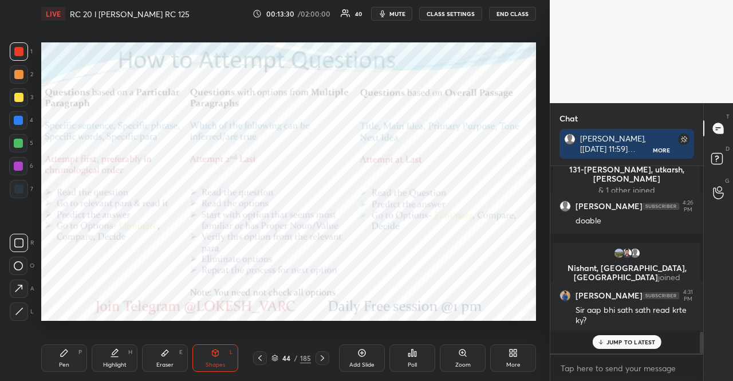
scroll to position [1226, 0]
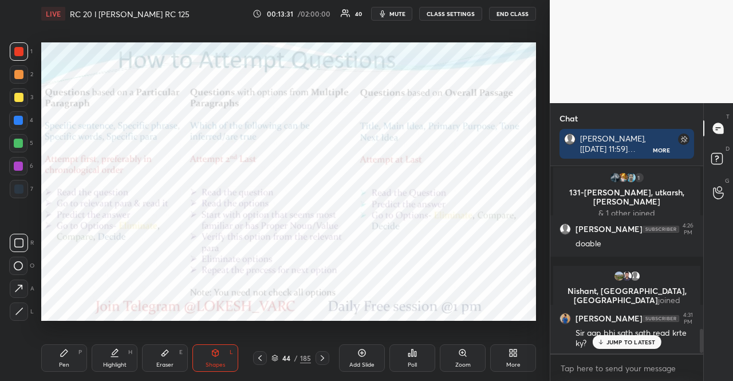
click at [22, 137] on div at bounding box center [18, 143] width 18 height 18
click at [222, 362] on div "Shapes" at bounding box center [214, 365] width 19 height 6
click at [20, 123] on div at bounding box center [18, 120] width 9 height 9
click at [21, 137] on div at bounding box center [18, 143] width 18 height 18
click at [23, 55] on div at bounding box center [18, 51] width 9 height 9
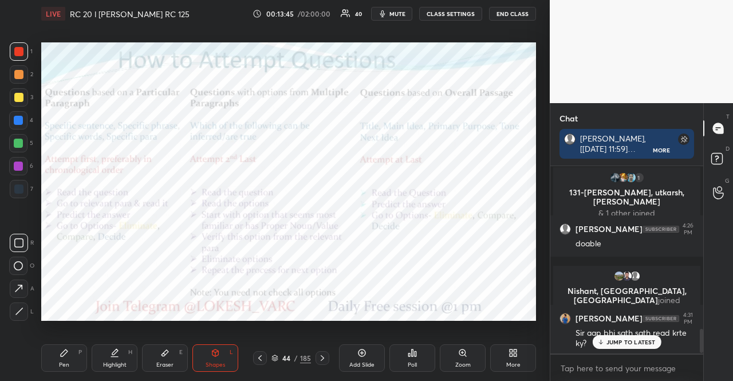
click at [17, 192] on div at bounding box center [18, 188] width 9 height 9
click at [616, 340] on p "JUMP TO LATEST" at bounding box center [630, 341] width 49 height 7
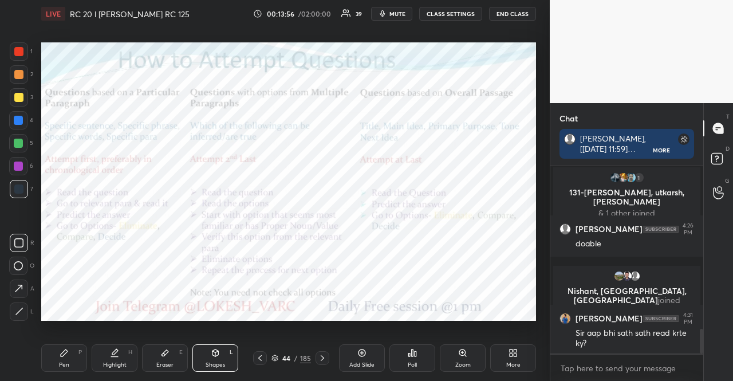
click at [323, 353] on icon at bounding box center [322, 357] width 9 height 9
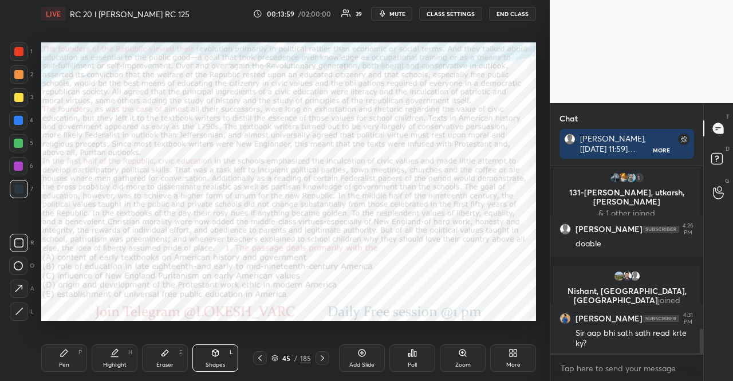
click at [15, 145] on div at bounding box center [18, 143] width 9 height 9
drag, startPoint x: 58, startPoint y: 354, endPoint x: 33, endPoint y: 315, distance: 46.1
click at [58, 354] on div "Pen P" at bounding box center [64, 357] width 46 height 27
click at [23, 294] on div at bounding box center [18, 288] width 18 height 18
click at [420, 353] on div "Poll" at bounding box center [412, 357] width 46 height 27
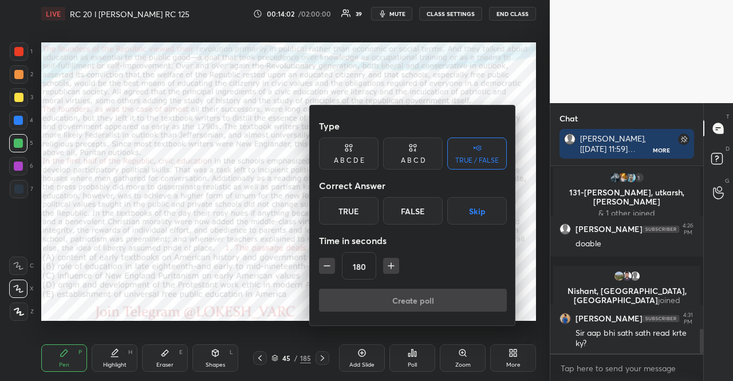
drag, startPoint x: 254, startPoint y: 306, endPoint x: 285, endPoint y: 276, distance: 42.9
click at [254, 307] on div at bounding box center [366, 190] width 733 height 381
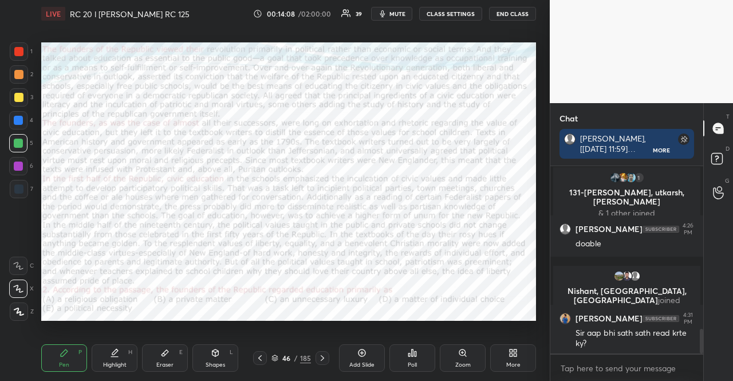
click at [405, 349] on div "Poll" at bounding box center [412, 357] width 46 height 27
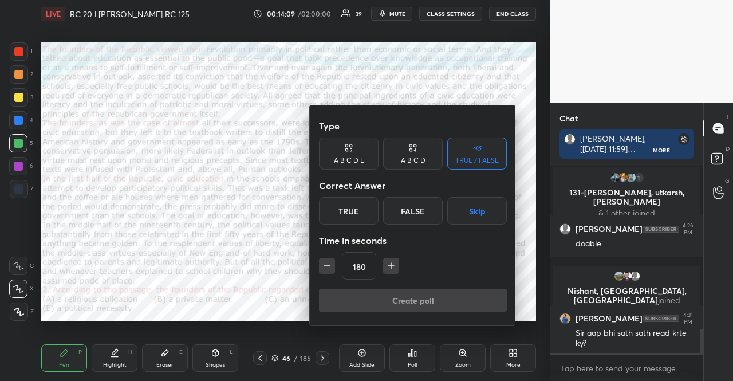
click at [363, 155] on div "A B C D E" at bounding box center [349, 153] width 60 height 32
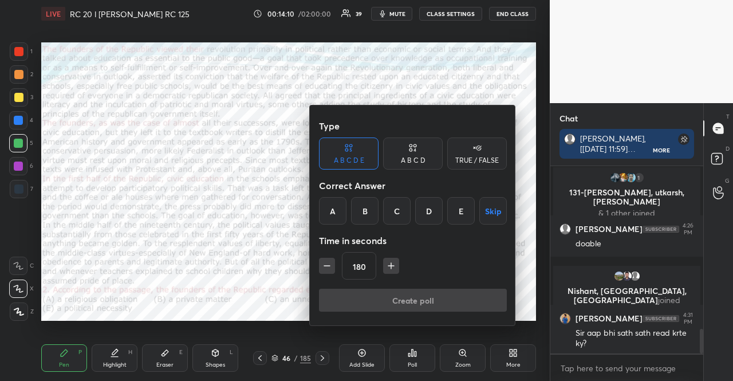
click at [327, 267] on icon "button" at bounding box center [326, 265] width 11 height 11
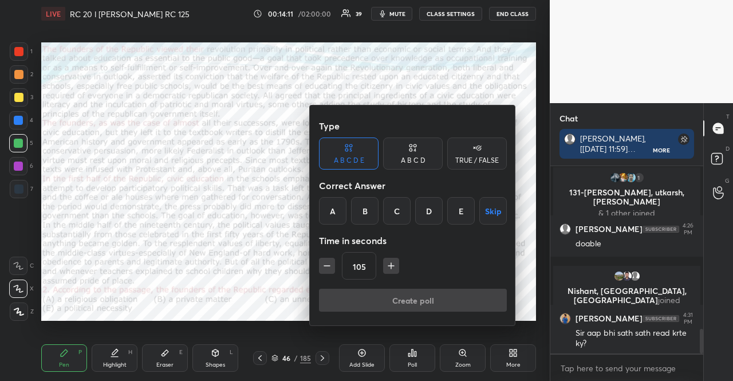
click at [327, 267] on icon "button" at bounding box center [326, 265] width 11 height 11
type input "75"
click at [489, 212] on button "Skip" at bounding box center [492, 210] width 27 height 27
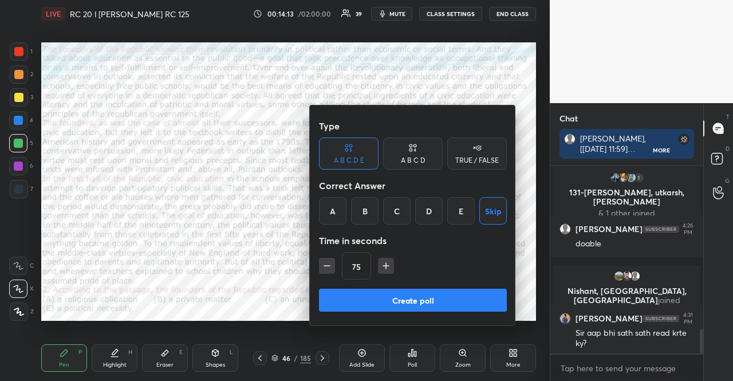
click at [479, 291] on button "Create poll" at bounding box center [413, 299] width 188 height 23
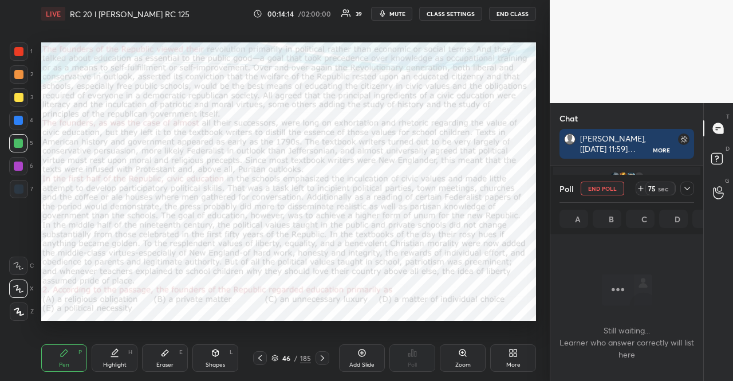
scroll to position [121, 149]
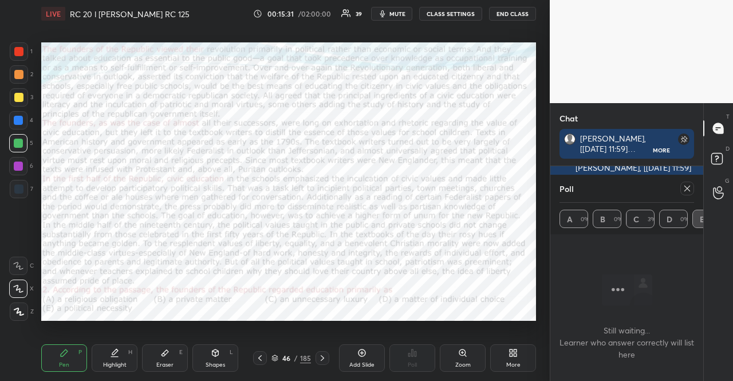
click at [325, 356] on icon at bounding box center [322, 357] width 9 height 9
click at [325, 355] on icon at bounding box center [322, 357] width 9 height 9
click at [326, 355] on icon at bounding box center [322, 357] width 9 height 9
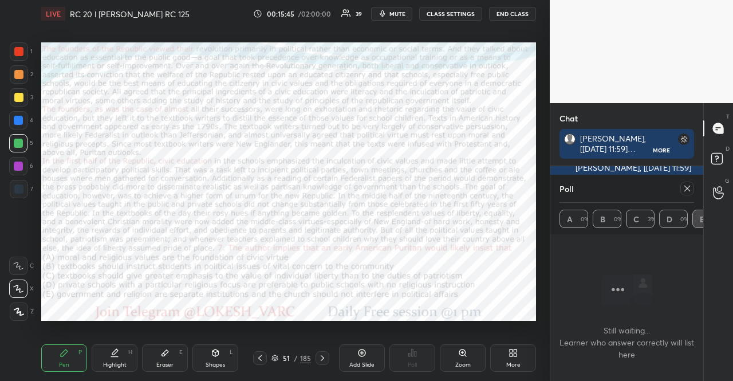
click at [326, 355] on icon at bounding box center [322, 357] width 9 height 9
click at [259, 351] on div at bounding box center [260, 358] width 14 height 14
click at [680, 185] on div at bounding box center [684, 188] width 18 height 14
drag, startPoint x: 690, startPoint y: 185, endPoint x: 565, endPoint y: 310, distance: 176.5
click at [690, 185] on icon at bounding box center [686, 188] width 9 height 9
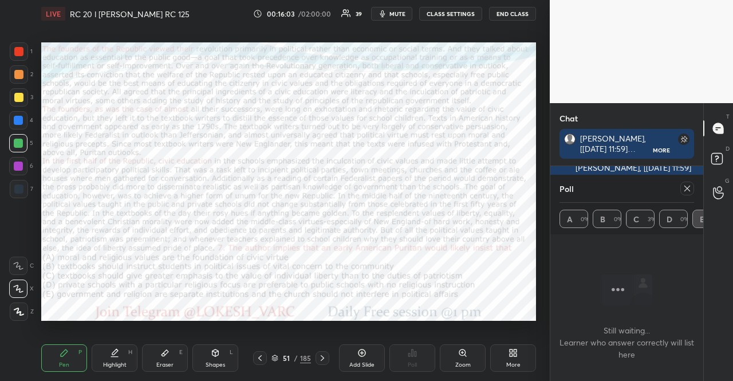
type textarea "x"
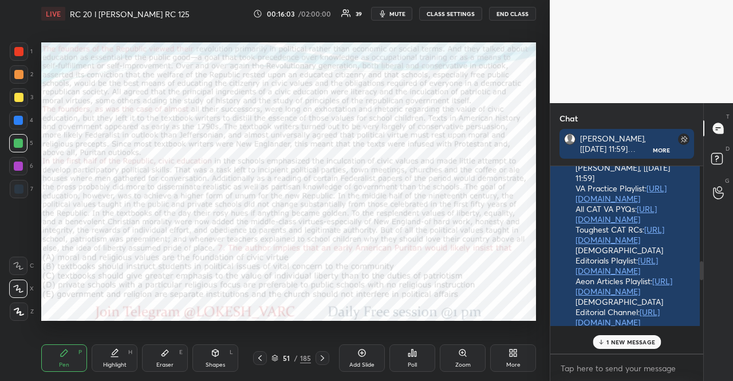
scroll to position [3, 3]
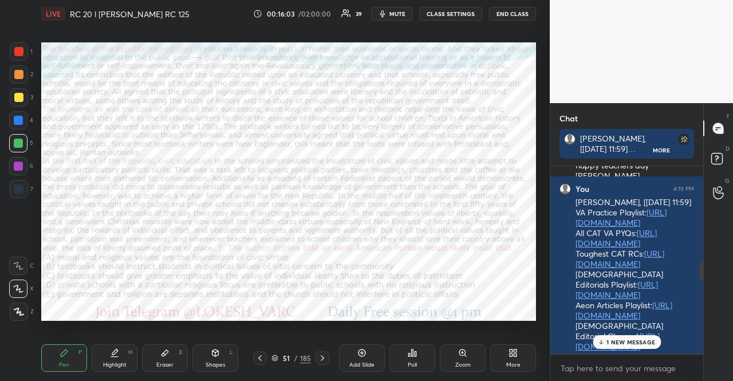
click at [425, 359] on div "Poll" at bounding box center [412, 357] width 46 height 27
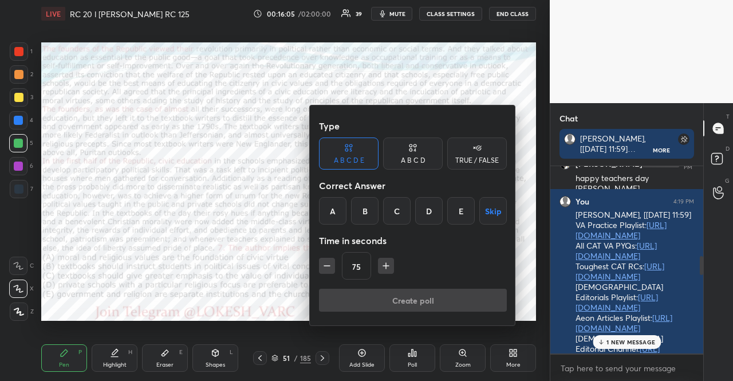
click at [499, 213] on button "Skip" at bounding box center [492, 210] width 27 height 27
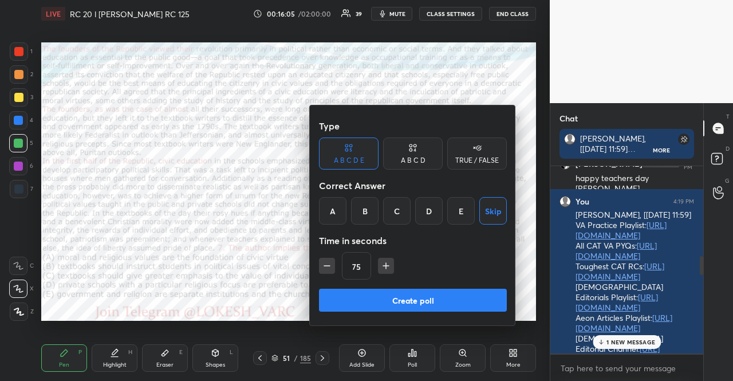
click at [387, 264] on icon "button" at bounding box center [385, 265] width 11 height 11
type input "90"
click at [396, 298] on button "Create poll" at bounding box center [413, 299] width 188 height 23
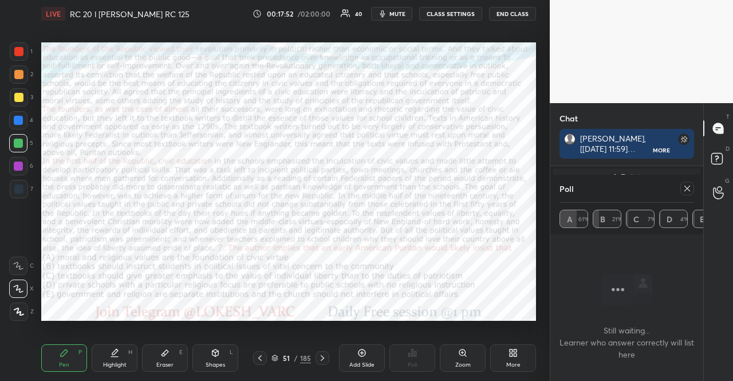
click at [688, 191] on div at bounding box center [687, 188] width 14 height 14
type textarea "x"
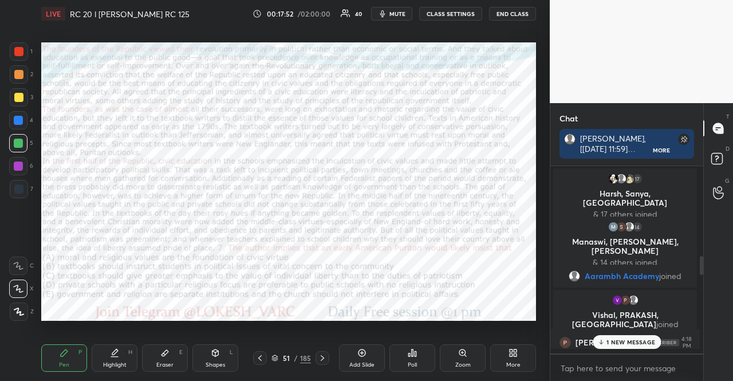
scroll to position [212, 149]
click at [686, 188] on div "17 Harsh, Sanya, [PERSON_NAME] & 17 others joined" at bounding box center [625, 195] width 144 height 55
click at [326, 353] on icon at bounding box center [322, 357] width 9 height 9
click at [406, 348] on div "Poll" at bounding box center [412, 357] width 46 height 27
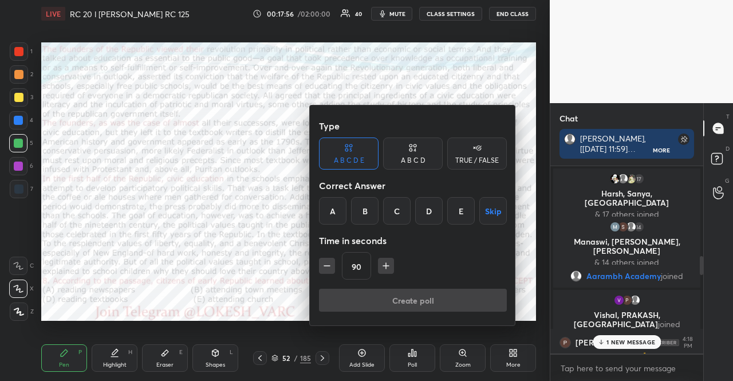
click at [493, 211] on button "Skip" at bounding box center [492, 210] width 27 height 27
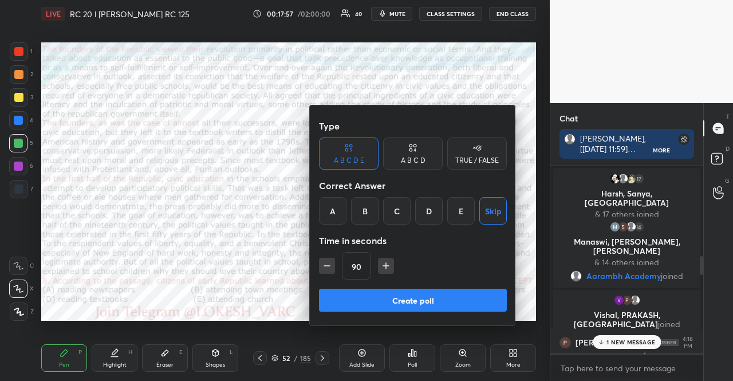
click at [318, 260] on div "Type A B C D E A B C D TRUE / FALSE Correct Answer A B C D E Skip Time in secon…" at bounding box center [413, 215] width 206 height 220
click at [321, 263] on icon "button" at bounding box center [326, 265] width 11 height 11
type input "75"
click at [356, 291] on button "Create poll" at bounding box center [413, 299] width 188 height 23
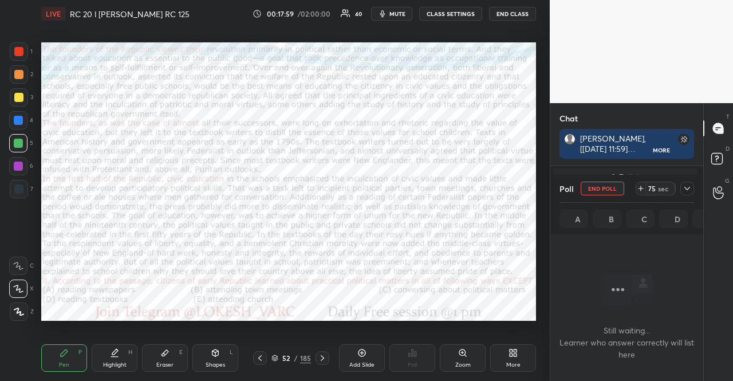
scroll to position [121, 149]
click at [274, 361] on icon at bounding box center [274, 357] width 7 height 7
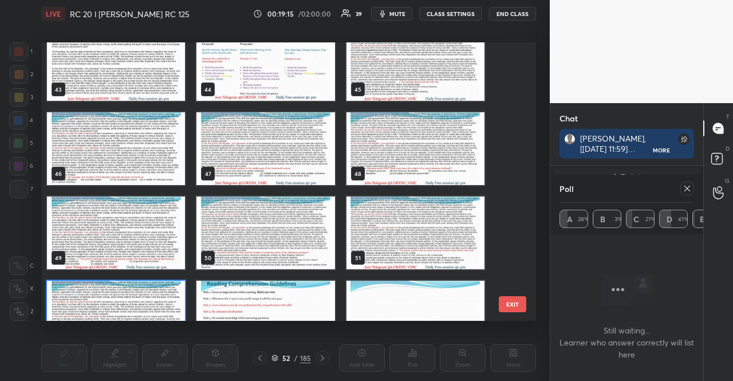
scroll to position [1122, 0]
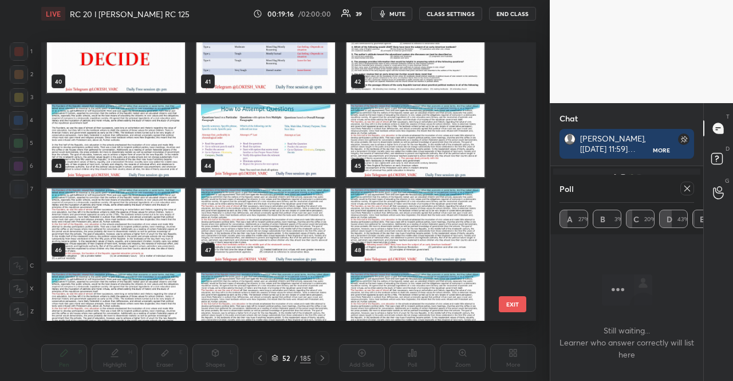
click at [294, 206] on img "grid" at bounding box center [265, 224] width 138 height 73
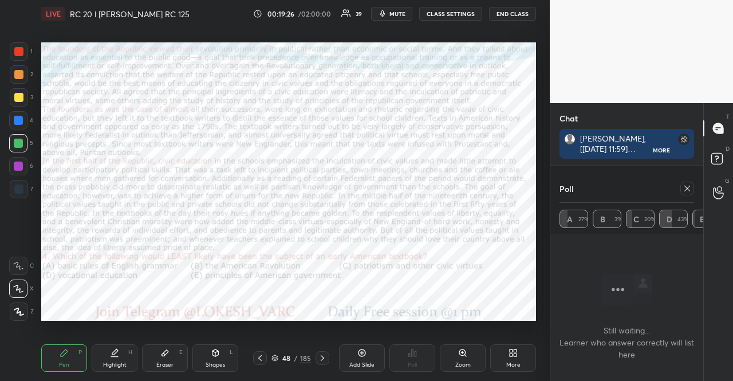
scroll to position [121, 149]
click at [689, 186] on icon at bounding box center [686, 188] width 9 height 9
type textarea "x"
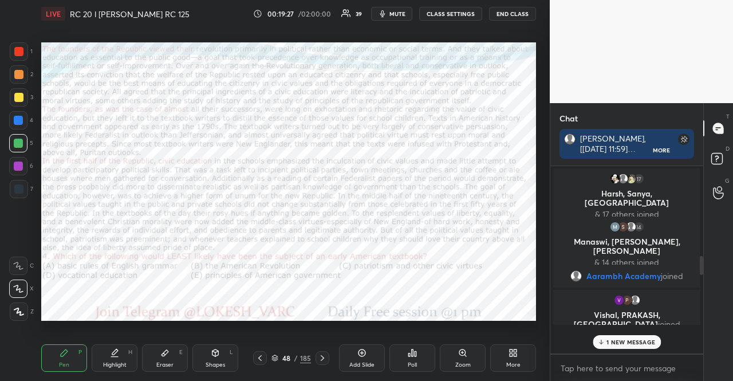
scroll to position [3, 3]
click at [639, 341] on p "1 NEW MESSAGE" at bounding box center [630, 341] width 49 height 7
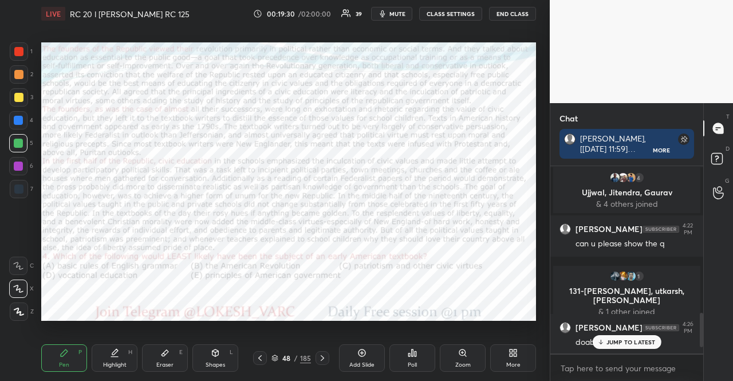
click at [636, 343] on p "JUMP TO LATEST" at bounding box center [630, 341] width 49 height 7
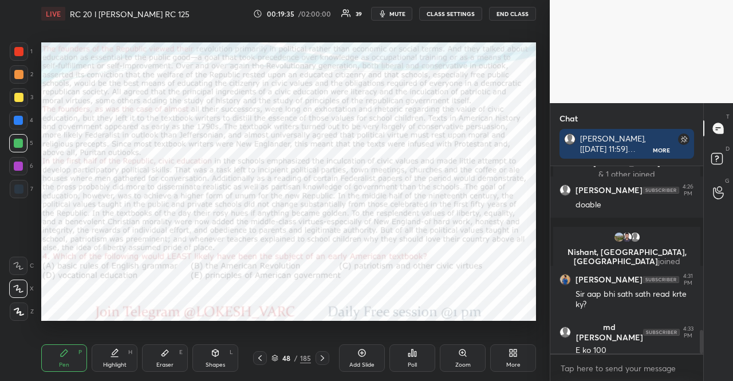
click at [408, 355] on icon at bounding box center [412, 352] width 9 height 9
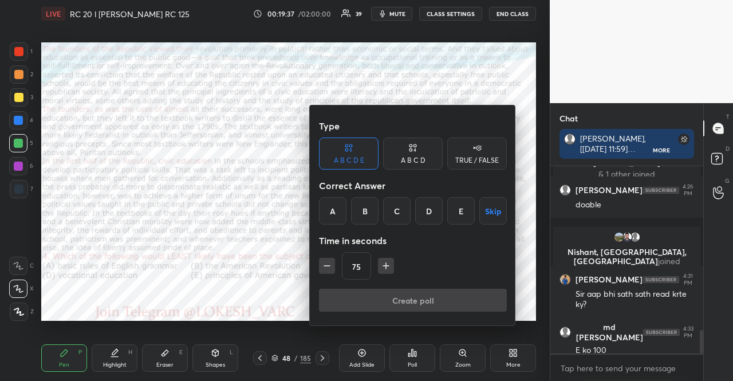
click at [433, 215] on div "D" at bounding box center [428, 210] width 27 height 27
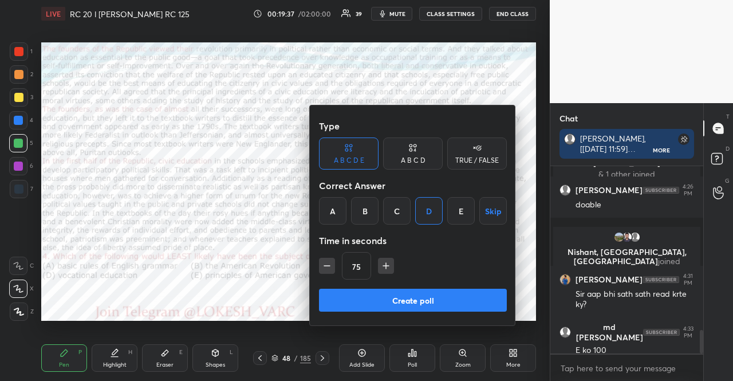
click at [392, 263] on button "button" at bounding box center [386, 266] width 16 height 16
click at [392, 264] on button "button" at bounding box center [386, 266] width 16 height 16
type input "105"
click at [397, 285] on div "Type A B C D E A B C D TRUE / FALSE Correct Answer A B C D E Skip Time in secon…" at bounding box center [413, 215] width 206 height 220
click at [401, 295] on button "Create poll" at bounding box center [413, 299] width 188 height 23
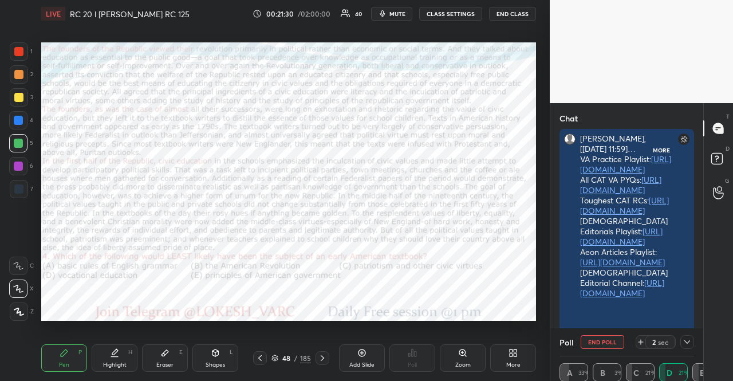
scroll to position [149, 149]
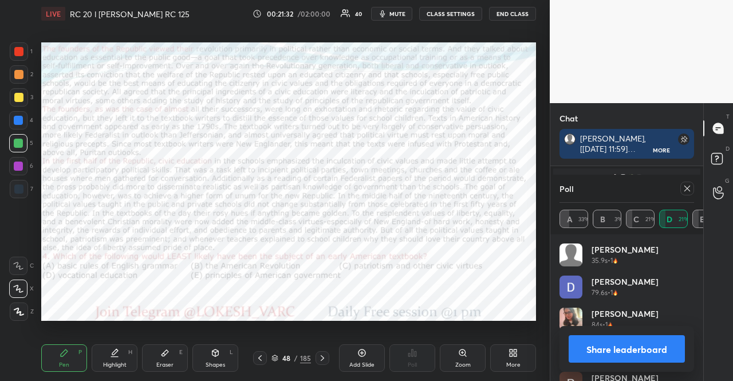
click at [261, 355] on icon at bounding box center [259, 358] width 3 height 6
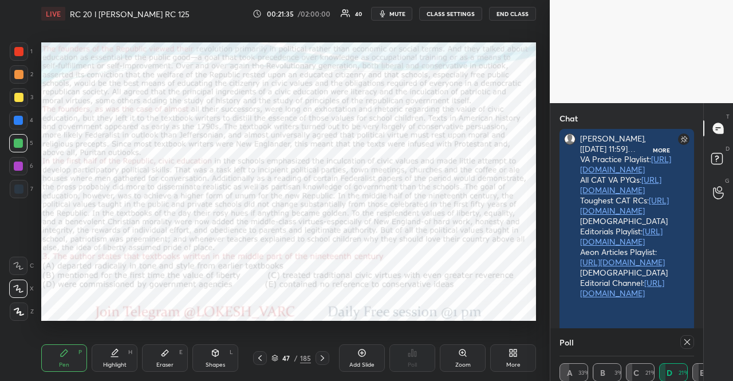
scroll to position [4, 3]
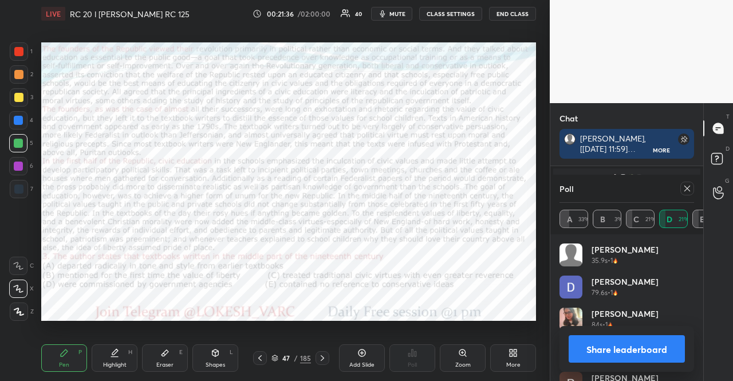
click at [682, 185] on div at bounding box center [687, 188] width 14 height 14
type textarea "x"
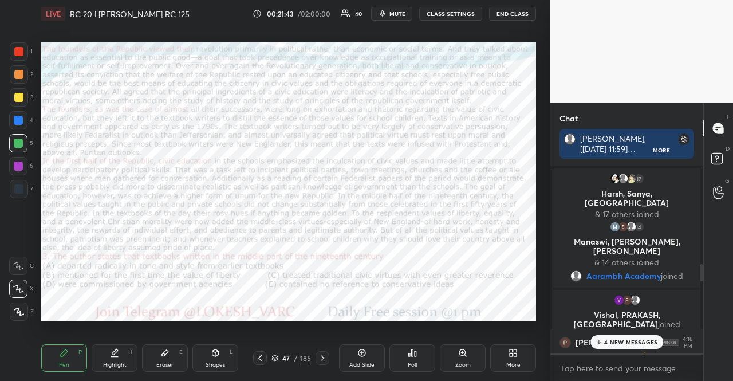
click at [424, 347] on div "Poll" at bounding box center [412, 357] width 46 height 27
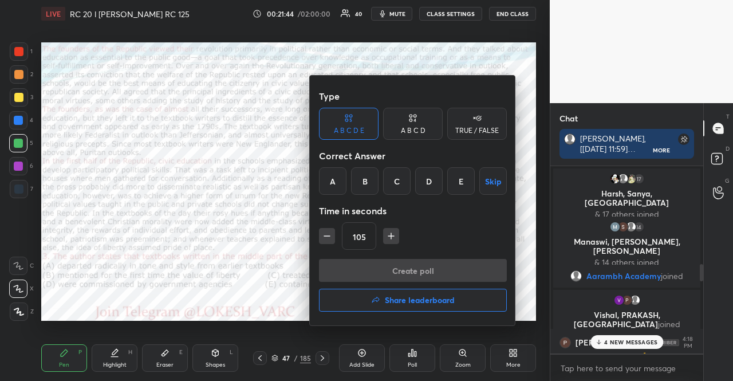
click at [396, 183] on div "C" at bounding box center [396, 180] width 27 height 27
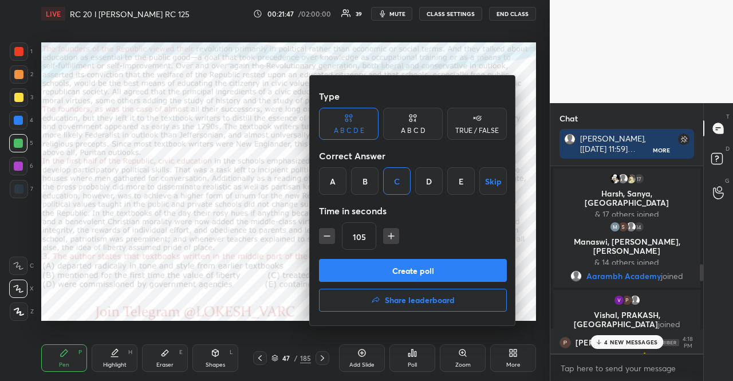
click at [393, 231] on icon "button" at bounding box center [390, 235] width 11 height 11
click at [326, 231] on icon "button" at bounding box center [326, 235] width 11 height 11
type input "90"
click at [364, 259] on button "Create poll" at bounding box center [413, 270] width 188 height 23
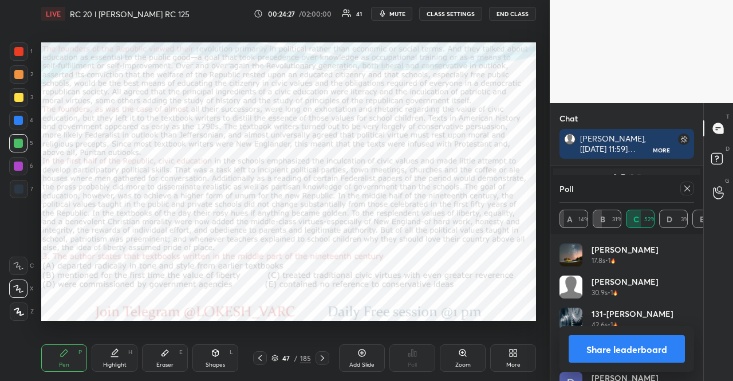
click at [318, 364] on div at bounding box center [322, 358] width 14 height 14
click at [327, 365] on div "Pen P Highlight H Eraser E Shapes L 48 / 185 Add Slide Poll Zoom More" at bounding box center [288, 358] width 495 height 46
click at [319, 362] on icon at bounding box center [322, 357] width 9 height 9
click at [685, 185] on icon at bounding box center [687, 188] width 6 height 6
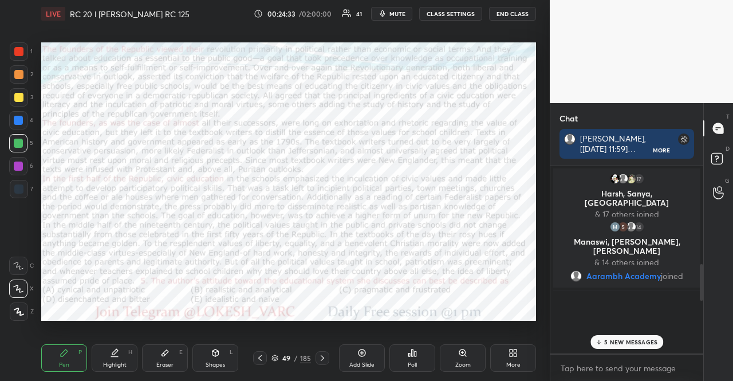
scroll to position [174, 146]
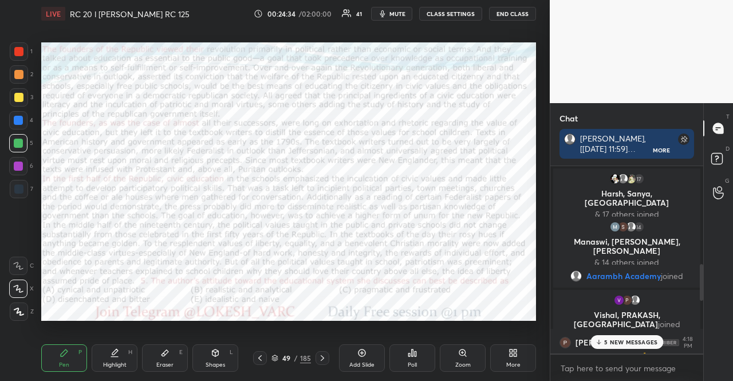
click at [324, 360] on icon at bounding box center [322, 357] width 9 height 9
click at [420, 350] on div "Poll" at bounding box center [412, 357] width 46 height 27
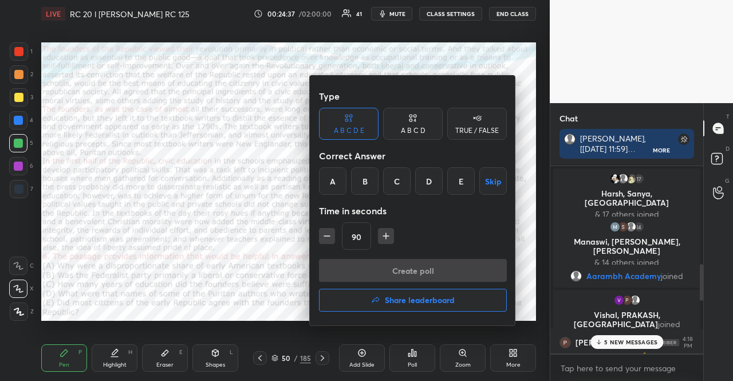
drag, startPoint x: 490, startPoint y: 177, endPoint x: 488, endPoint y: 192, distance: 15.1
click at [491, 177] on button "Skip" at bounding box center [492, 180] width 27 height 27
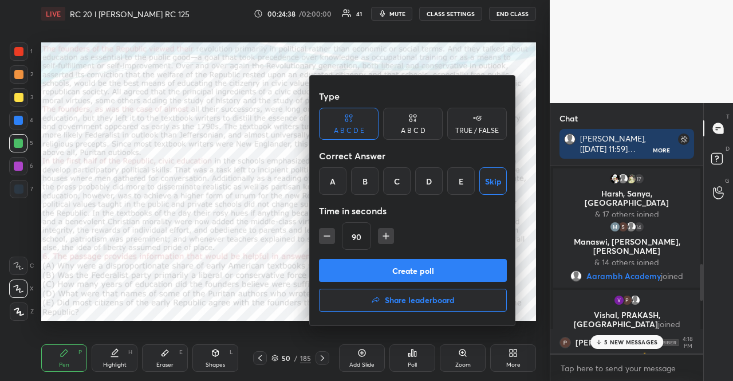
click at [379, 262] on button "Create poll" at bounding box center [413, 270] width 188 height 23
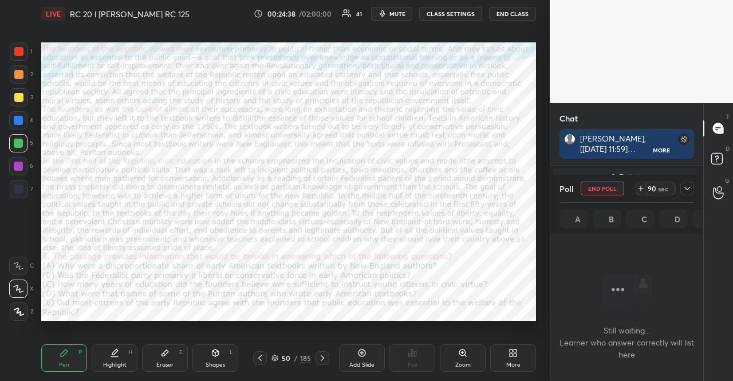
scroll to position [149, 149]
click at [393, 8] on button "mute" at bounding box center [391, 14] width 41 height 14
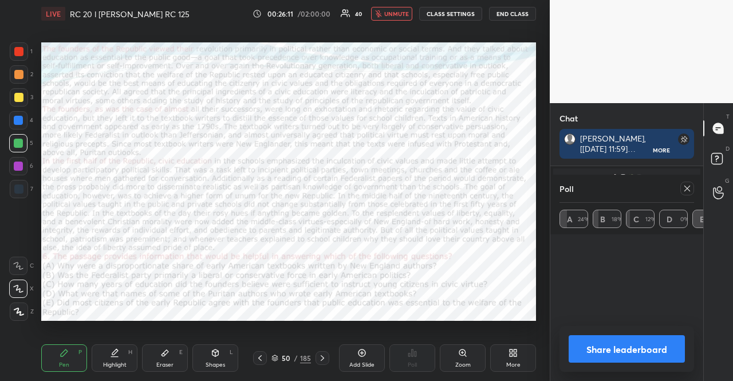
click at [321, 353] on div at bounding box center [322, 358] width 14 height 14
click at [323, 352] on div at bounding box center [322, 358] width 14 height 14
click at [262, 357] on icon at bounding box center [259, 357] width 9 height 9
click at [256, 357] on icon at bounding box center [259, 357] width 9 height 9
click at [258, 358] on icon at bounding box center [259, 357] width 9 height 9
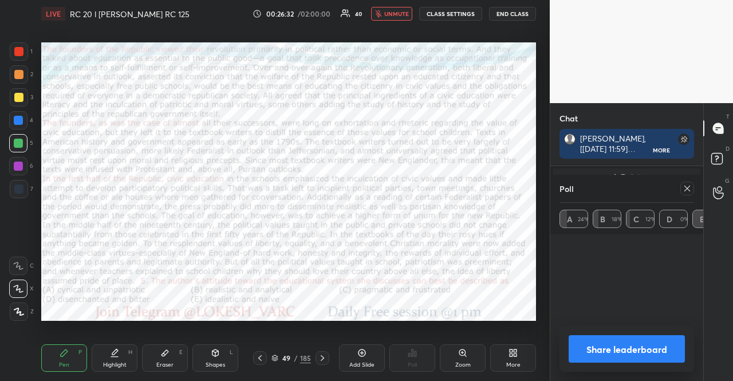
click at [683, 184] on icon at bounding box center [686, 188] width 9 height 9
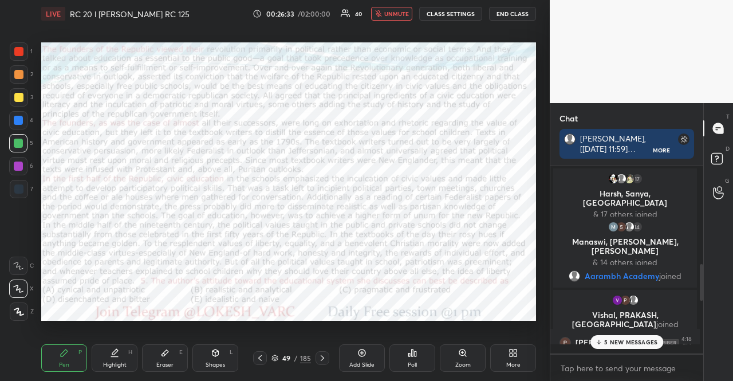
scroll to position [3, 3]
click at [424, 354] on div "Poll" at bounding box center [412, 357] width 46 height 27
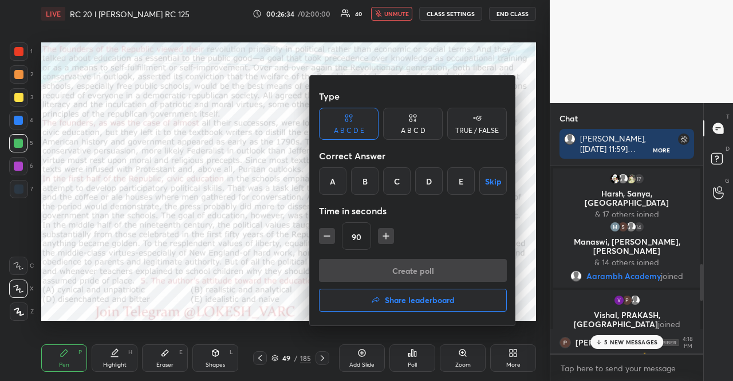
click at [484, 173] on button "Skip" at bounding box center [492, 180] width 27 height 27
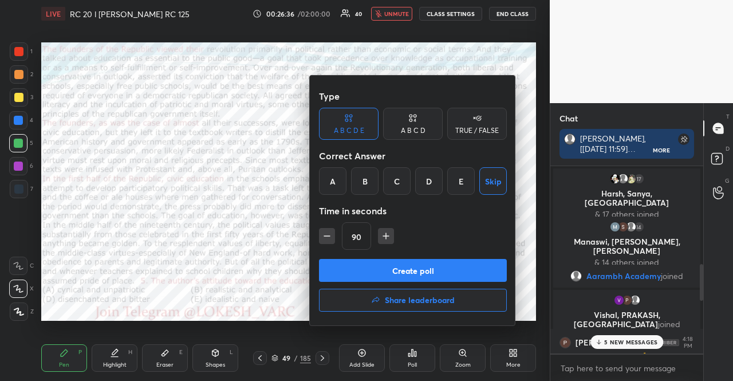
click at [346, 267] on button "Create poll" at bounding box center [413, 270] width 188 height 23
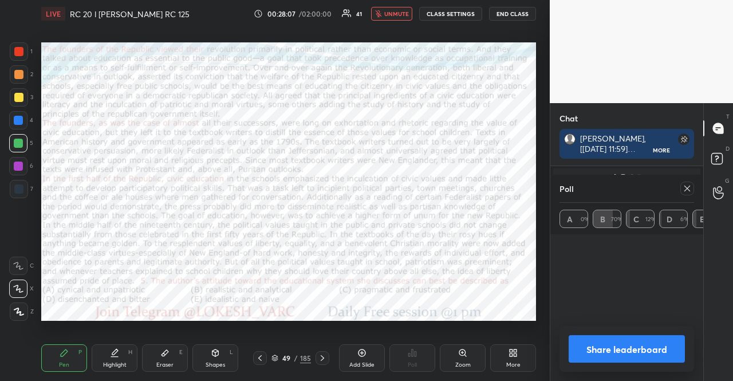
click at [261, 353] on icon at bounding box center [259, 357] width 9 height 9
click at [689, 185] on icon at bounding box center [687, 188] width 6 height 6
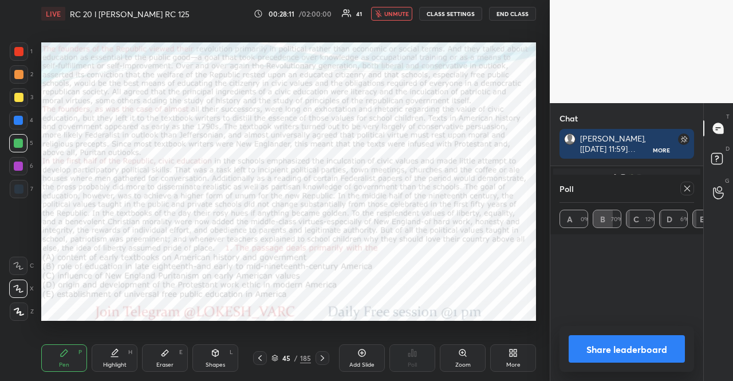
type textarea "x"
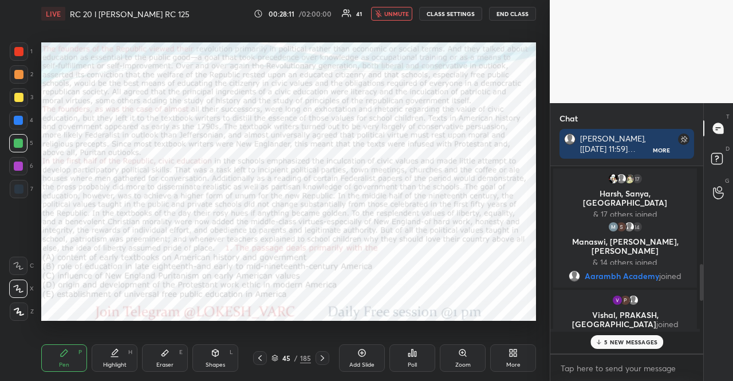
scroll to position [212, 149]
click at [410, 358] on div "Poll" at bounding box center [412, 357] width 46 height 27
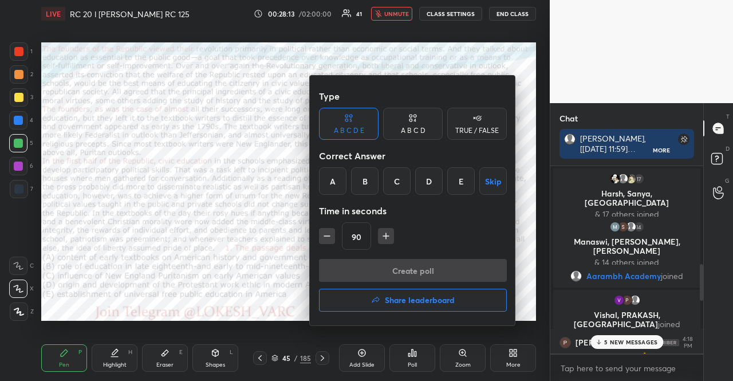
click at [327, 234] on icon "button" at bounding box center [326, 235] width 11 height 11
type input "75"
click at [495, 182] on button "Skip" at bounding box center [492, 180] width 27 height 27
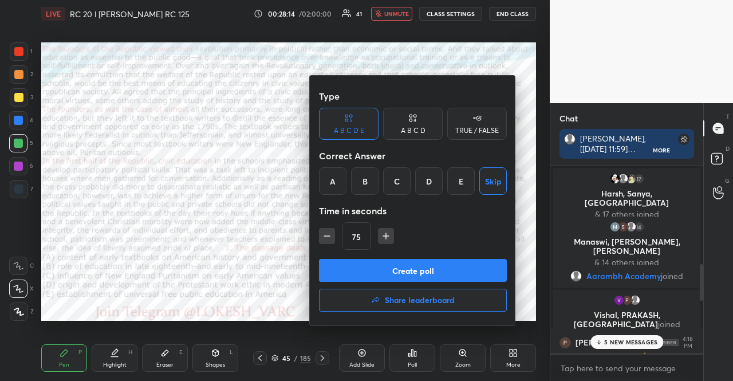
click at [468, 266] on button "Create poll" at bounding box center [413, 270] width 188 height 23
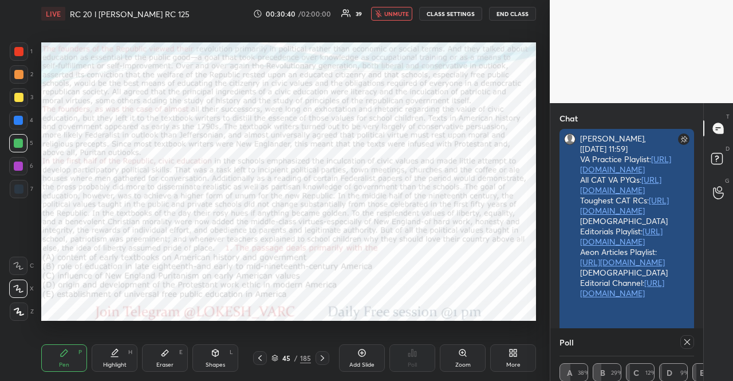
scroll to position [1, 3]
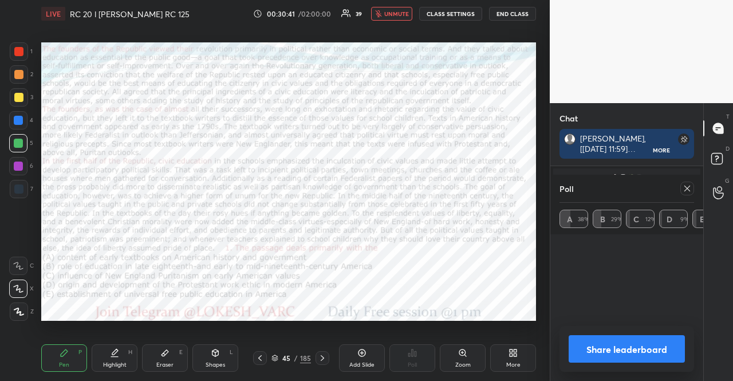
drag, startPoint x: 683, startPoint y: 186, endPoint x: 673, endPoint y: 186, distance: 9.7
click at [683, 186] on icon at bounding box center [686, 188] width 9 height 9
type textarea "x"
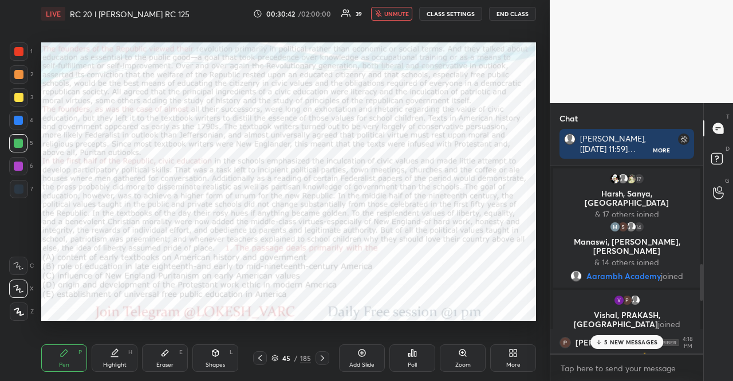
scroll to position [212, 149]
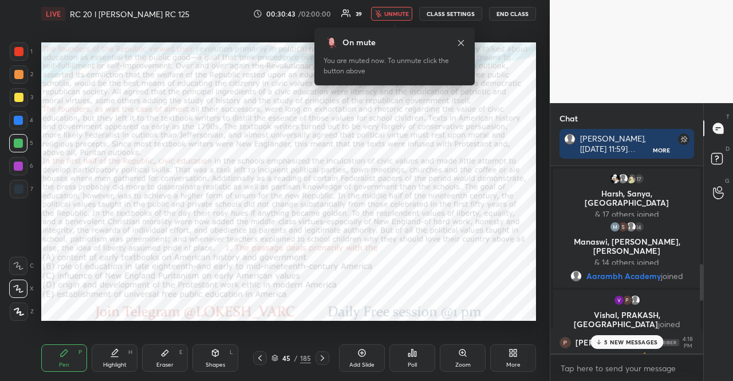
click at [402, 19] on button "unmute" at bounding box center [391, 14] width 41 height 14
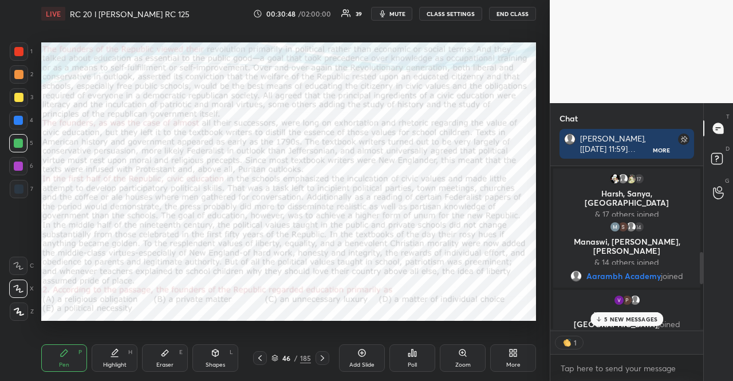
scroll to position [3, 3]
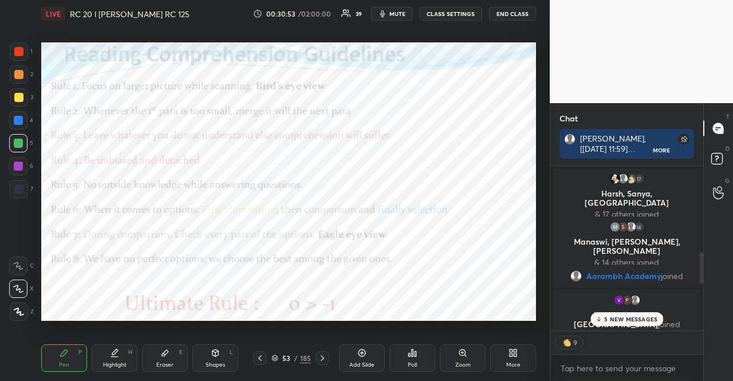
click at [415, 346] on div "Poll" at bounding box center [412, 357] width 46 height 27
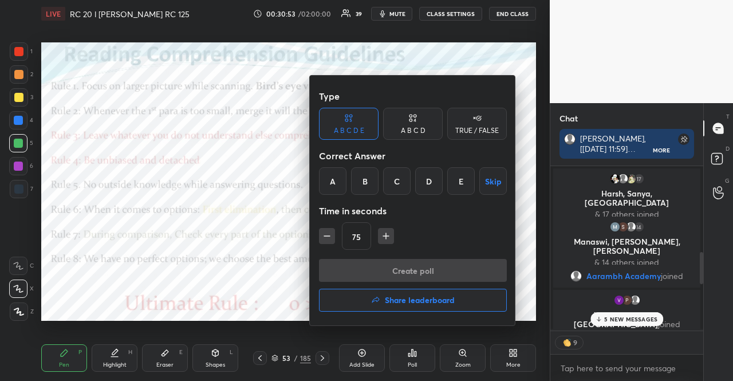
type textarea "x"
click at [480, 177] on button "Skip" at bounding box center [492, 180] width 27 height 27
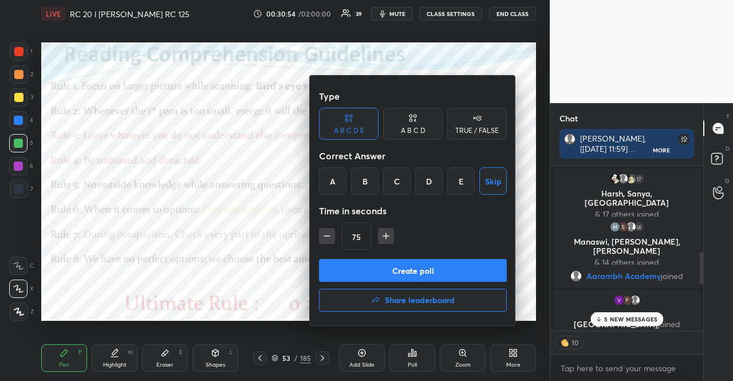
click at [333, 235] on button "button" at bounding box center [327, 236] width 16 height 16
click at [332, 235] on icon "button" at bounding box center [326, 235] width 11 height 11
type input "15"
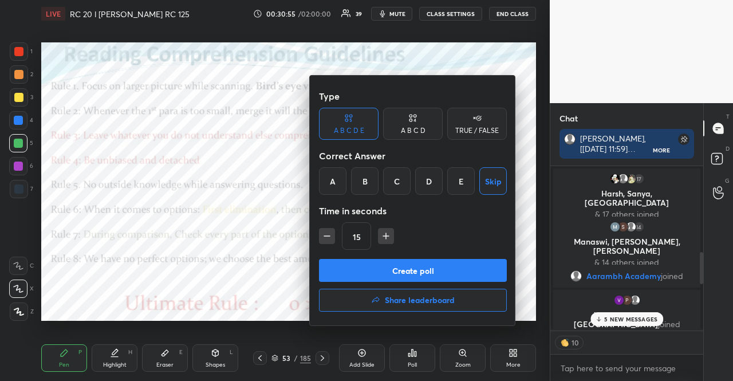
click at [332, 235] on div "15" at bounding box center [413, 235] width 188 height 27
drag, startPoint x: 332, startPoint y: 235, endPoint x: 433, endPoint y: 166, distance: 122.3
click at [332, 235] on div "15" at bounding box center [413, 235] width 188 height 27
click at [473, 132] on div "TRUE / FALSE" at bounding box center [477, 130] width 44 height 7
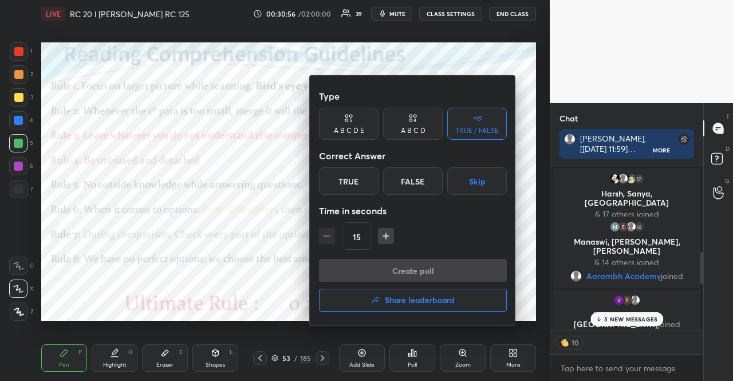
click at [452, 258] on div "Type A B C D E A B C D TRUE / FALSE Correct Answer True False Skip Time in seco…" at bounding box center [413, 201] width 206 height 250
click at [473, 177] on button "Skip" at bounding box center [477, 180] width 60 height 27
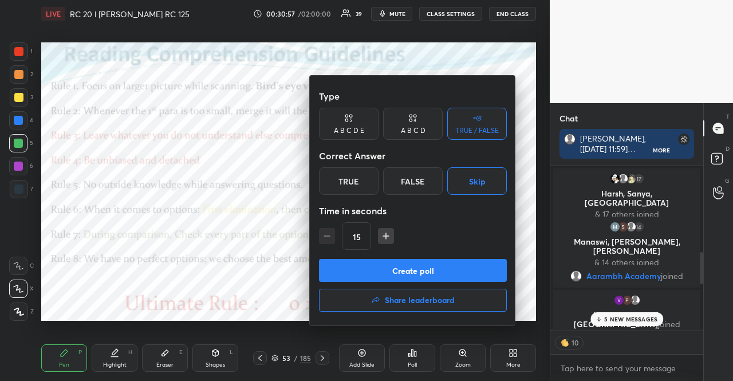
click at [461, 263] on button "Create poll" at bounding box center [413, 270] width 188 height 23
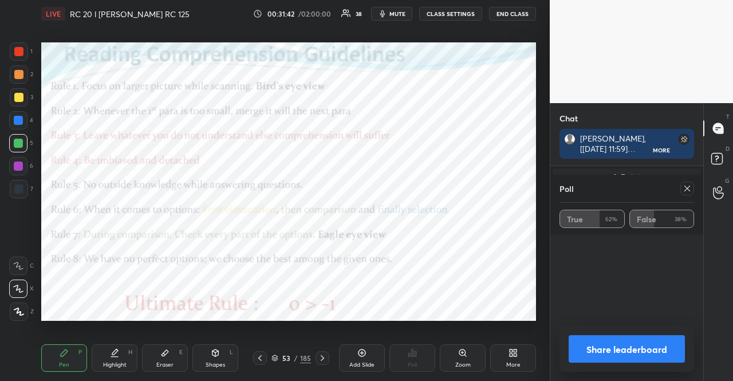
drag, startPoint x: 688, startPoint y: 184, endPoint x: 664, endPoint y: 195, distance: 26.6
click at [688, 184] on icon at bounding box center [686, 188] width 9 height 9
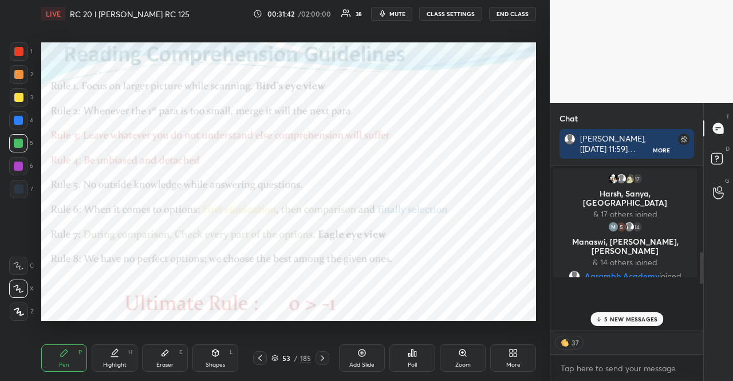
scroll to position [155, 146]
click at [615, 314] on div "5 NEW MESSAGES" at bounding box center [626, 319] width 73 height 14
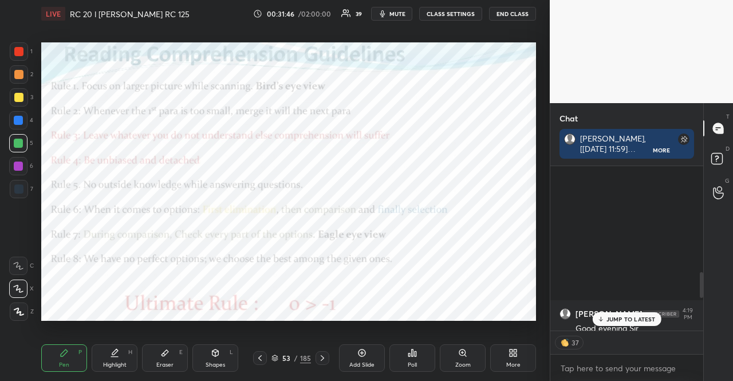
click at [634, 322] on p "JUMP TO LATEST" at bounding box center [630, 318] width 49 height 7
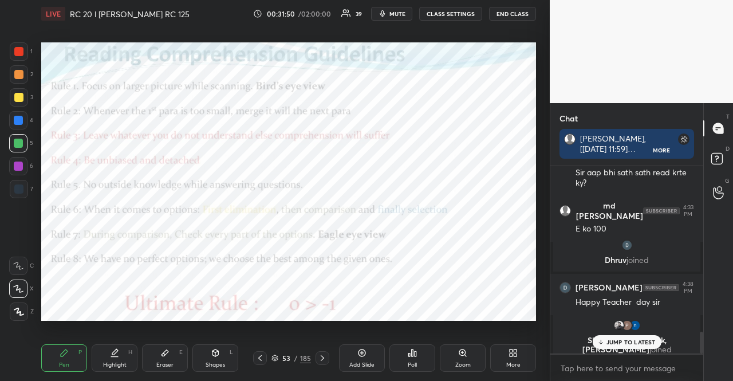
click at [520, 355] on div "More" at bounding box center [513, 357] width 46 height 27
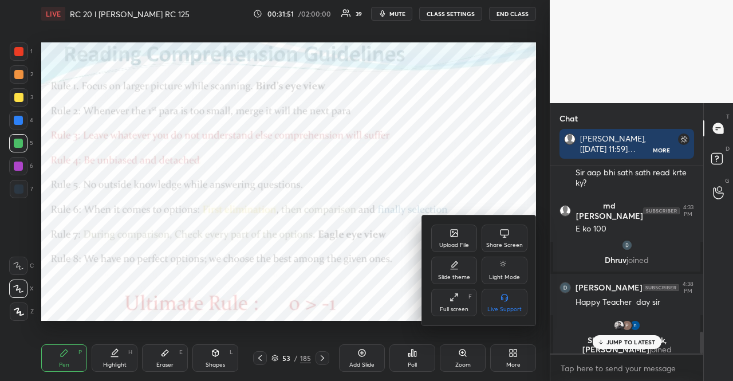
click at [463, 228] on div "Upload File" at bounding box center [454, 237] width 46 height 27
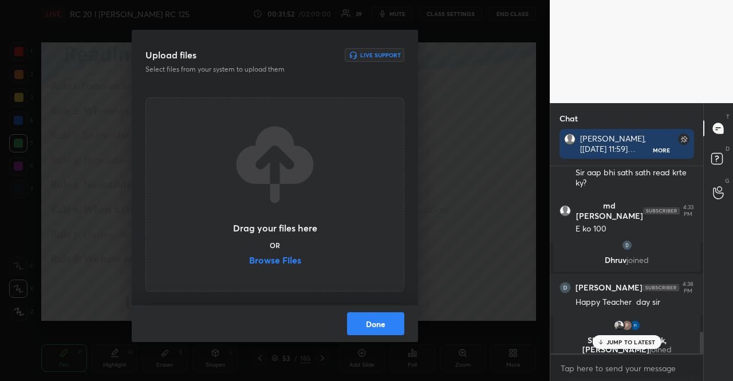
click at [303, 255] on div "Drag your files here OR Browse Files" at bounding box center [275, 194] width 86 height 146
click at [298, 259] on label "Browse Files" at bounding box center [275, 261] width 52 height 12
click at [249, 259] on input "Browse Files" at bounding box center [249, 261] width 0 height 12
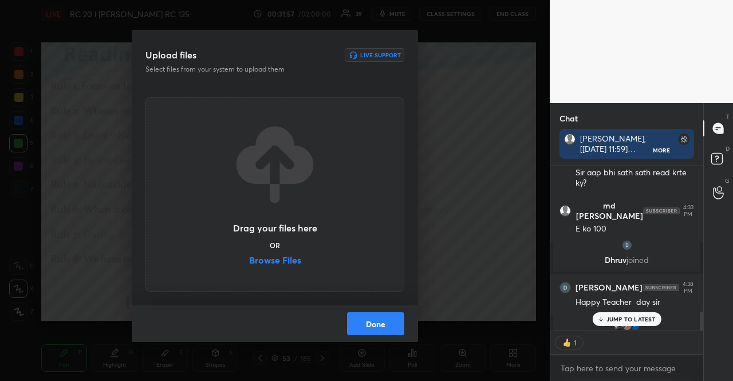
scroll to position [3, 3]
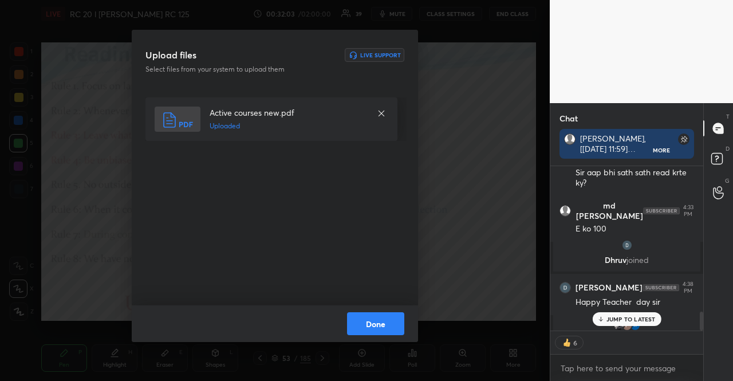
click at [393, 321] on button "Done" at bounding box center [375, 323] width 57 height 23
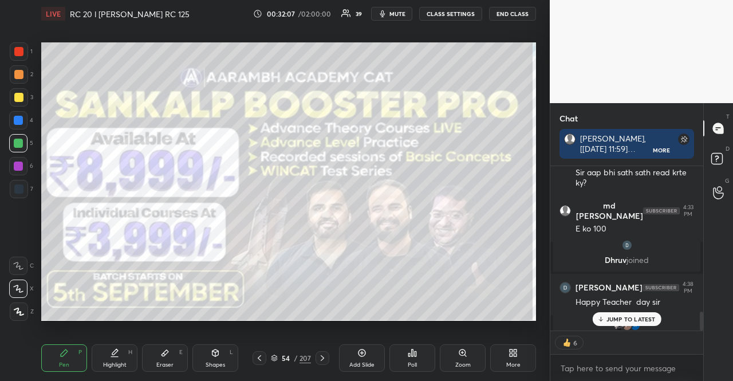
click at [15, 96] on div at bounding box center [18, 97] width 9 height 9
click at [19, 313] on icon at bounding box center [18, 311] width 9 height 7
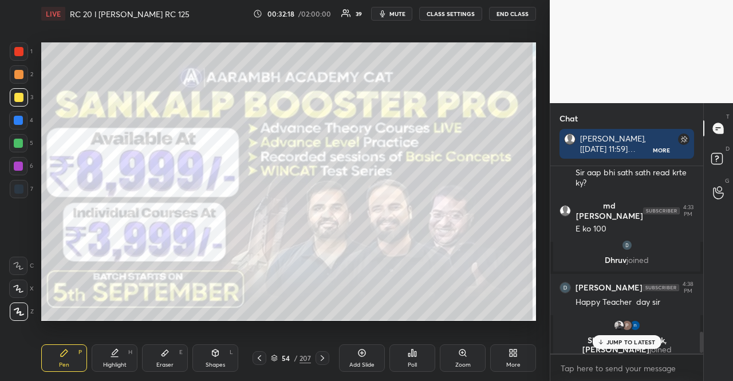
click at [28, 49] on div "1" at bounding box center [21, 51] width 23 height 18
click at [21, 49] on div at bounding box center [18, 51] width 9 height 9
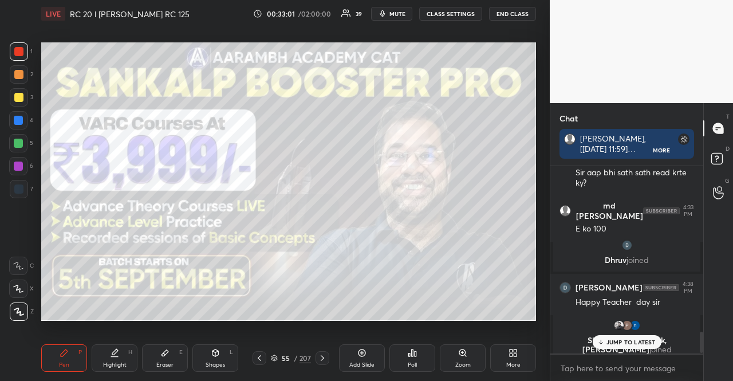
click at [274, 363] on div "55 / 207" at bounding box center [290, 358] width 77 height 14
click at [275, 355] on icon at bounding box center [274, 357] width 7 height 7
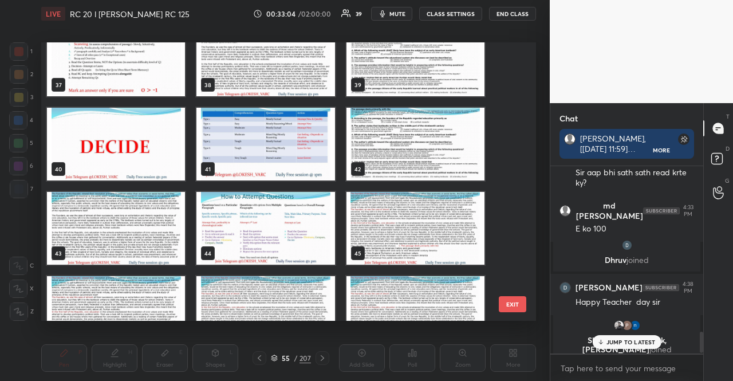
scroll to position [1092, 0]
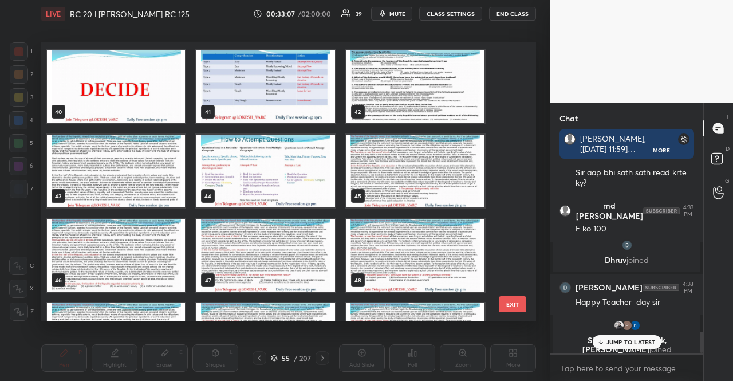
click at [466, 168] on img "grid" at bounding box center [415, 171] width 138 height 73
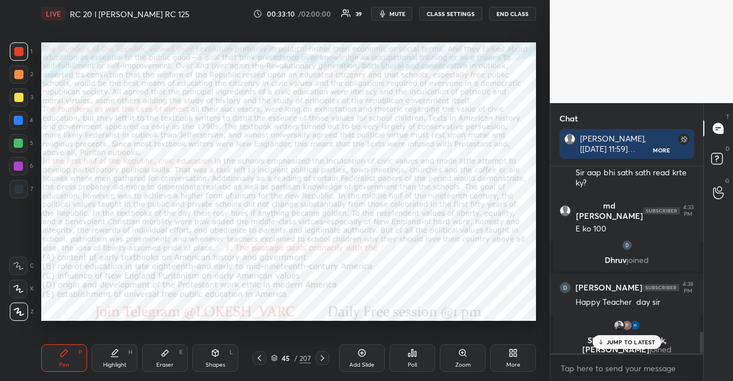
click at [19, 164] on div at bounding box center [18, 165] width 9 height 9
click at [216, 354] on icon at bounding box center [215, 352] width 6 height 7
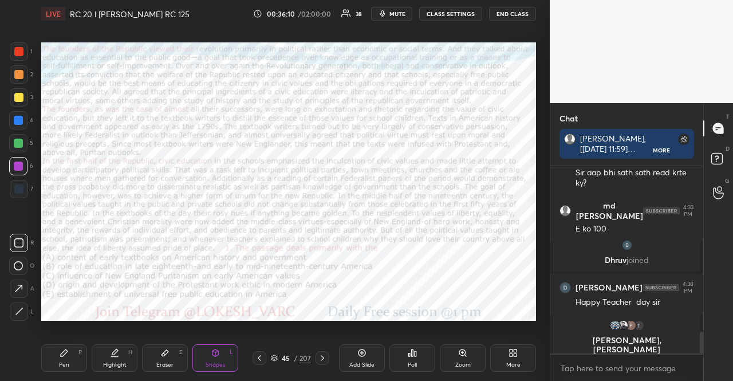
click at [24, 191] on div at bounding box center [19, 189] width 18 height 18
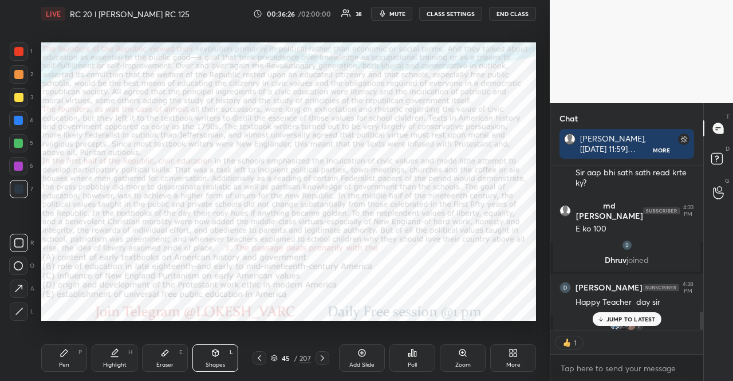
scroll to position [3, 3]
click at [17, 122] on div at bounding box center [18, 120] width 9 height 9
click at [218, 350] on icon at bounding box center [215, 352] width 6 height 7
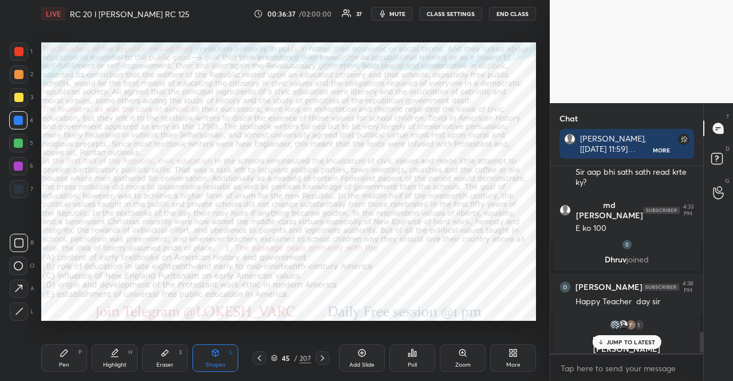
scroll to position [1424, 0]
click at [25, 183] on div at bounding box center [19, 189] width 18 height 18
click at [546, 239] on div "1 2 3 4 5 6 7 R O A L C X Z Erase all C X Z LIVE RC 20 l [PERSON_NAME] RC 125 0…" at bounding box center [275, 190] width 550 height 381
click at [27, 122] on div "4" at bounding box center [21, 120] width 24 height 18
click at [18, 116] on div at bounding box center [18, 120] width 9 height 9
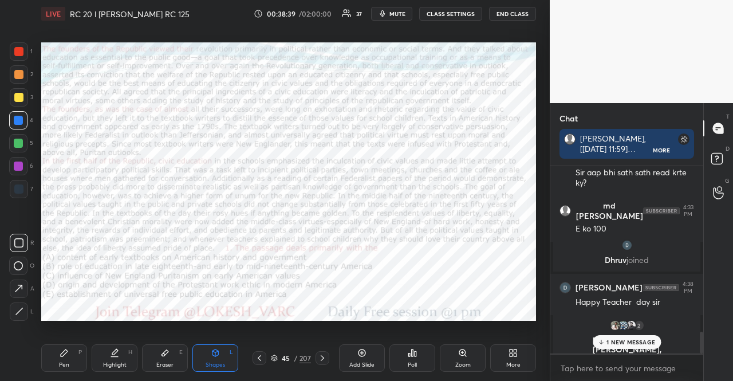
click at [62, 344] on div "Pen P" at bounding box center [64, 357] width 46 height 27
click at [23, 262] on icon at bounding box center [18, 266] width 10 height 8
drag, startPoint x: 16, startPoint y: 286, endPoint x: 14, endPoint y: 280, distance: 6.5
click at [16, 286] on icon at bounding box center [18, 288] width 10 height 8
click at [640, 345] on p "1 NEW MESSAGE" at bounding box center [630, 341] width 49 height 7
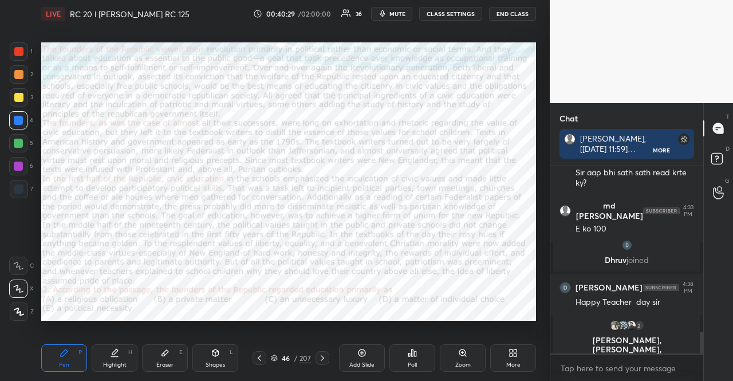
click at [226, 348] on div "Shapes L" at bounding box center [215, 357] width 46 height 27
click at [21, 160] on div at bounding box center [18, 166] width 18 height 18
click at [57, 364] on div "Pen P" at bounding box center [64, 357] width 46 height 27
click at [18, 116] on div at bounding box center [18, 120] width 9 height 9
click at [210, 366] on div "Shapes" at bounding box center [214, 365] width 19 height 6
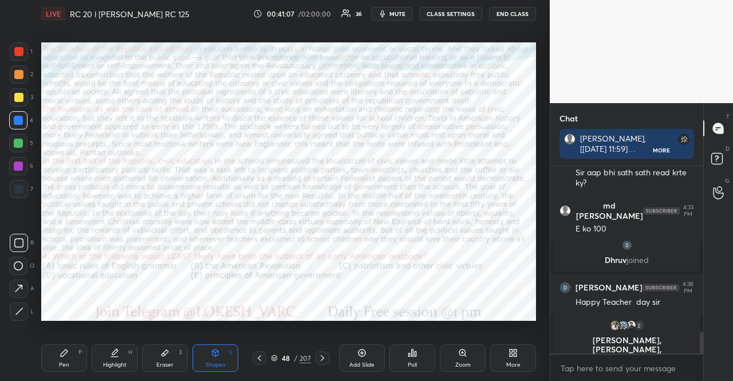
click at [21, 46] on div at bounding box center [19, 51] width 18 height 18
click at [23, 119] on div at bounding box center [18, 120] width 9 height 9
click at [21, 157] on div at bounding box center [18, 166] width 18 height 18
click at [15, 192] on div at bounding box center [18, 188] width 9 height 9
click at [56, 353] on div "Pen P" at bounding box center [64, 357] width 46 height 27
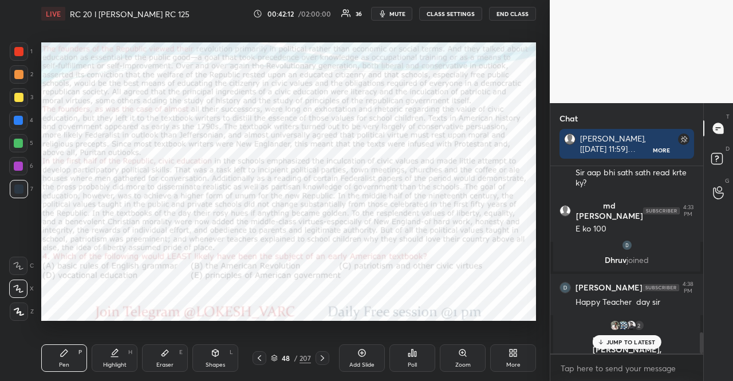
scroll to position [1472, 0]
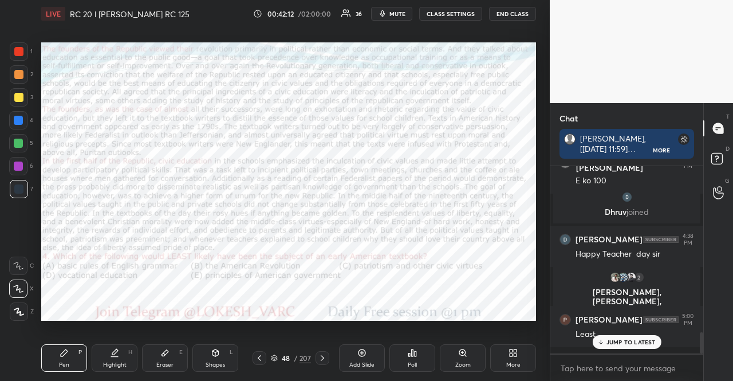
click at [226, 355] on div "Shapes L" at bounding box center [215, 357] width 46 height 27
click at [204, 355] on div "Shapes L" at bounding box center [215, 357] width 46 height 27
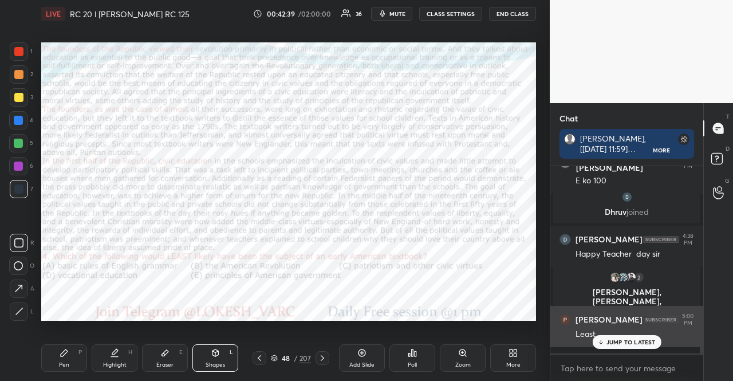
drag, startPoint x: 637, startPoint y: 338, endPoint x: 569, endPoint y: 317, distance: 71.3
click at [633, 338] on p "JUMP TO LATEST" at bounding box center [630, 341] width 49 height 7
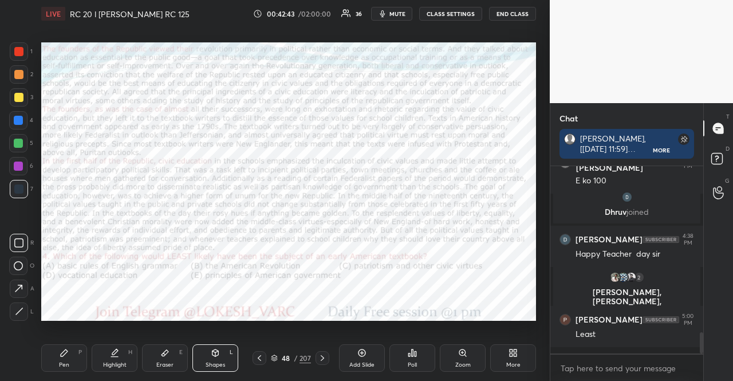
click at [59, 346] on div "Pen P" at bounding box center [64, 357] width 46 height 27
click at [23, 137] on div at bounding box center [18, 143] width 18 height 18
click at [218, 347] on div "Shapes L" at bounding box center [215, 357] width 46 height 27
click at [19, 161] on div at bounding box center [18, 166] width 18 height 18
click at [56, 357] on div "Pen P" at bounding box center [64, 357] width 46 height 27
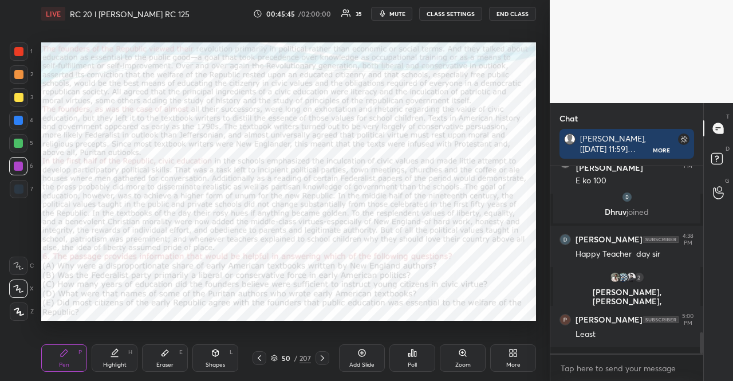
click at [206, 360] on div "Shapes L" at bounding box center [215, 357] width 46 height 27
click at [19, 127] on div at bounding box center [18, 120] width 18 height 18
click at [61, 353] on icon at bounding box center [64, 352] width 9 height 9
click at [222, 354] on div "Shapes L" at bounding box center [215, 357] width 46 height 27
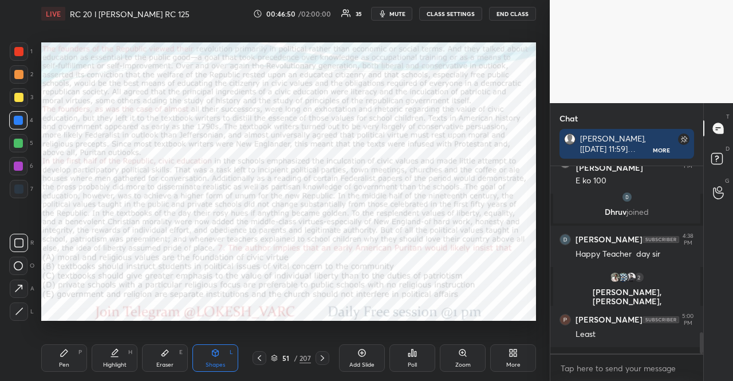
click at [25, 135] on div at bounding box center [18, 143] width 18 height 18
click at [21, 123] on div at bounding box center [18, 120] width 18 height 18
click at [18, 120] on div at bounding box center [18, 120] width 9 height 9
click at [54, 342] on div "Pen P Highlight H Eraser E Shapes L 51 / 207 Add Slide Poll Zoom More" at bounding box center [288, 358] width 495 height 46
click at [56, 341] on div "Pen P Highlight H Eraser E Shapes L 51 / 207 Add Slide Poll Zoom More" at bounding box center [288, 358] width 495 height 46
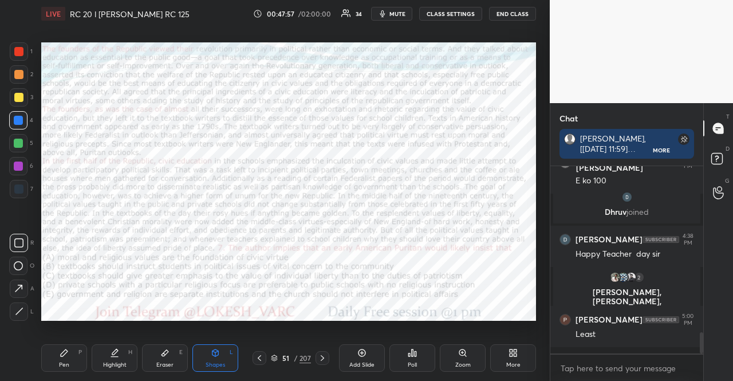
click at [56, 365] on div "Pen P" at bounding box center [64, 357] width 46 height 27
click at [430, 347] on div "Poll" at bounding box center [412, 357] width 46 height 27
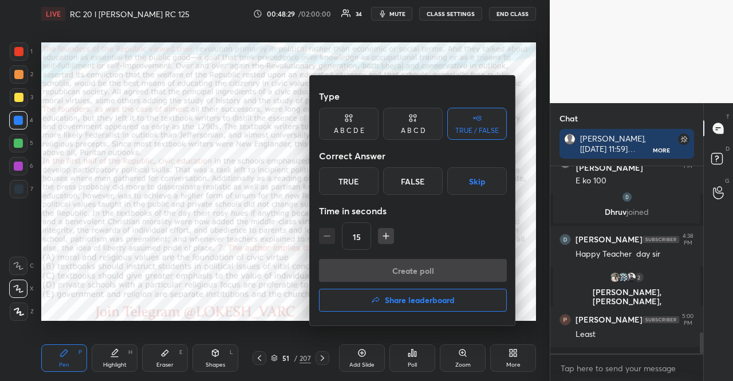
click at [156, 256] on div at bounding box center [366, 190] width 733 height 381
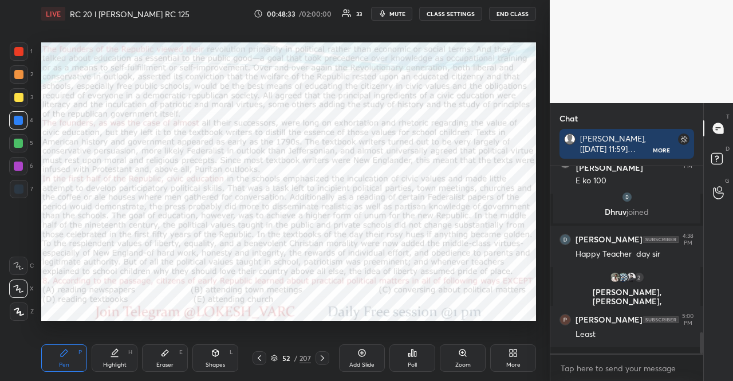
click at [216, 356] on icon at bounding box center [215, 352] width 6 height 7
click at [19, 144] on div at bounding box center [18, 143] width 9 height 9
drag, startPoint x: 65, startPoint y: 357, endPoint x: 69, endPoint y: 352, distance: 6.5
click at [64, 357] on icon at bounding box center [64, 352] width 9 height 9
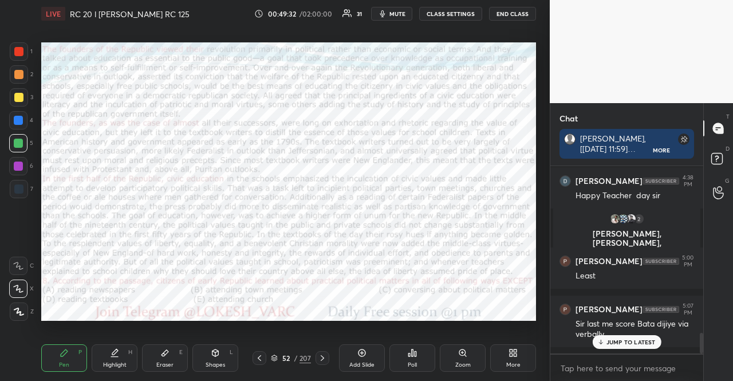
click at [618, 340] on p "JUMP TO LATEST" at bounding box center [630, 341] width 49 height 7
click at [22, 118] on div at bounding box center [18, 120] width 9 height 9
click at [26, 306] on div at bounding box center [19, 311] width 18 height 18
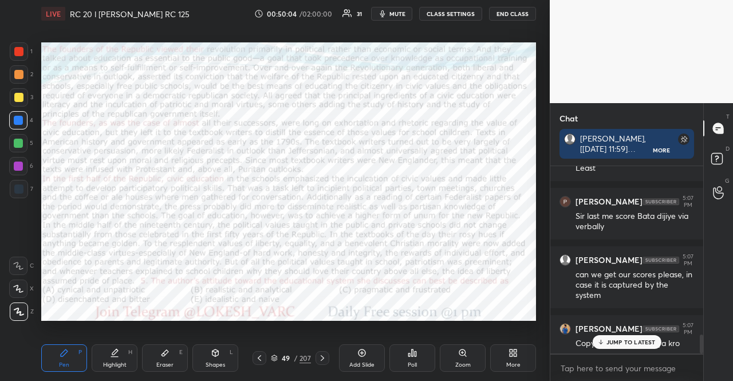
scroll to position [1687, 0]
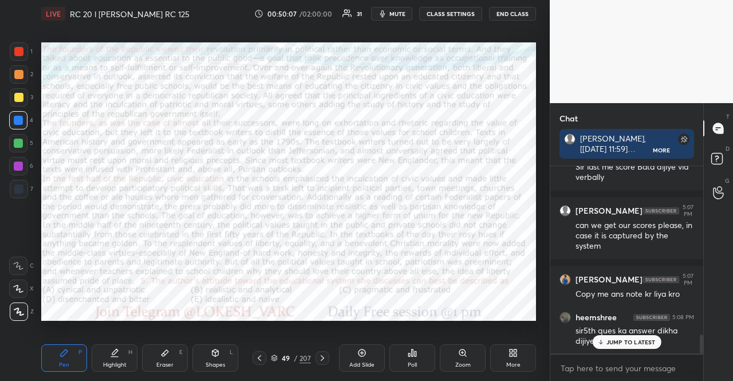
click at [192, 354] on div "Shapes L" at bounding box center [215, 357] width 46 height 27
click at [60, 347] on div "Pen P" at bounding box center [64, 357] width 46 height 27
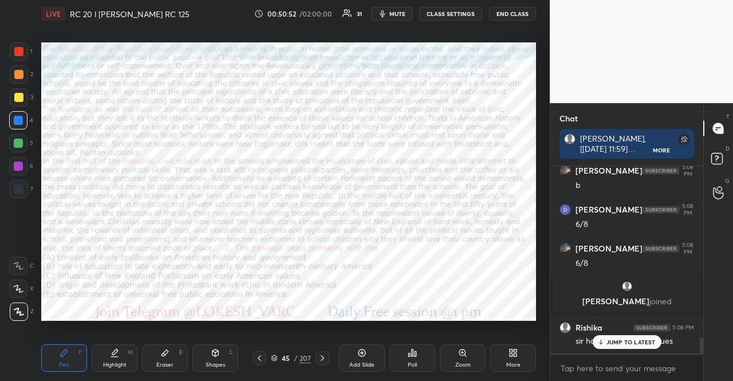
scroll to position [1971, 0]
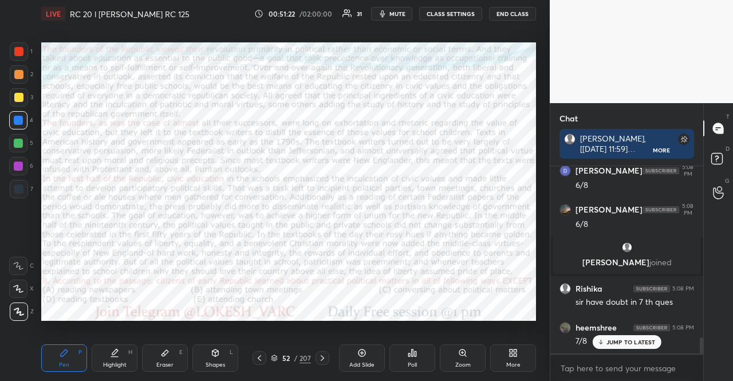
click at [640, 344] on p "JUMP TO LATEST" at bounding box center [630, 341] width 49 height 7
click at [260, 355] on icon at bounding box center [259, 357] width 9 height 9
click at [211, 363] on div "Shapes" at bounding box center [214, 365] width 19 height 6
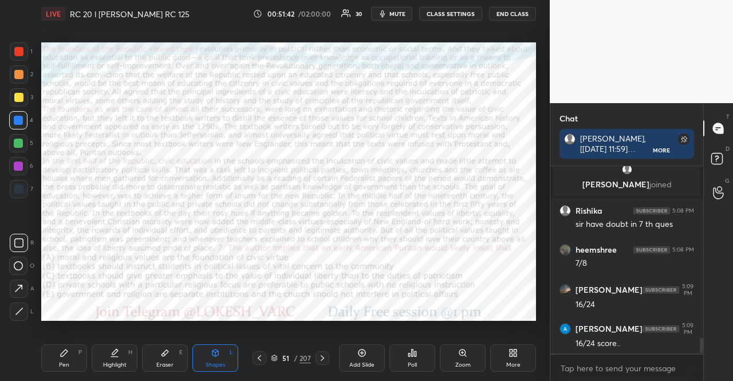
scroll to position [2097, 0]
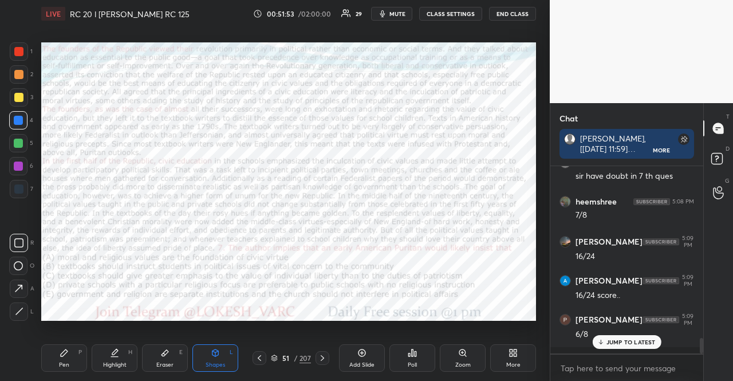
click at [13, 146] on div at bounding box center [18, 143] width 18 height 18
click at [404, 12] on span "mute" at bounding box center [397, 14] width 16 height 8
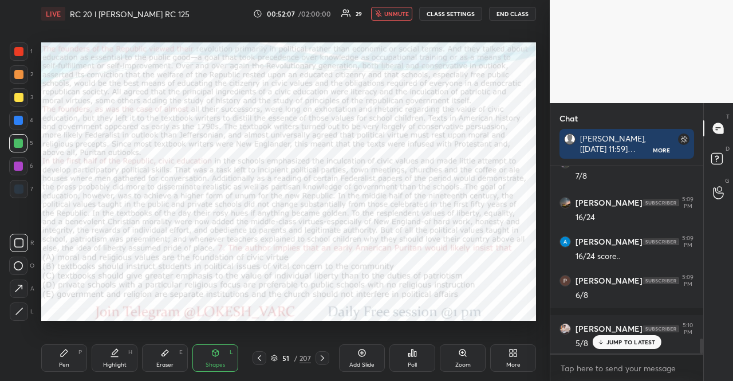
click at [404, 12] on span "unmute" at bounding box center [396, 14] width 25 height 8
click at [11, 49] on div at bounding box center [19, 51] width 18 height 18
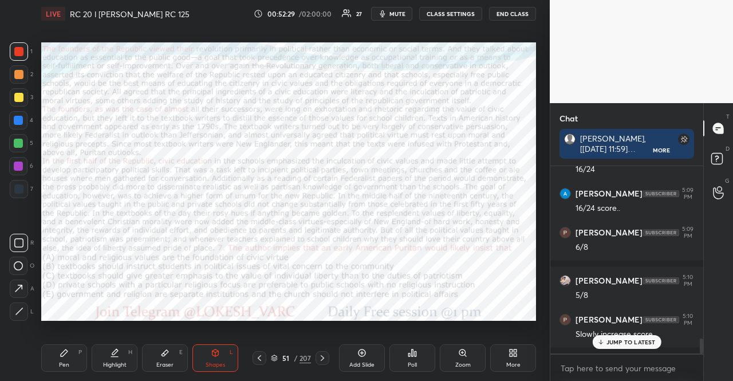
click at [618, 341] on p "JUMP TO LATEST" at bounding box center [630, 341] width 49 height 7
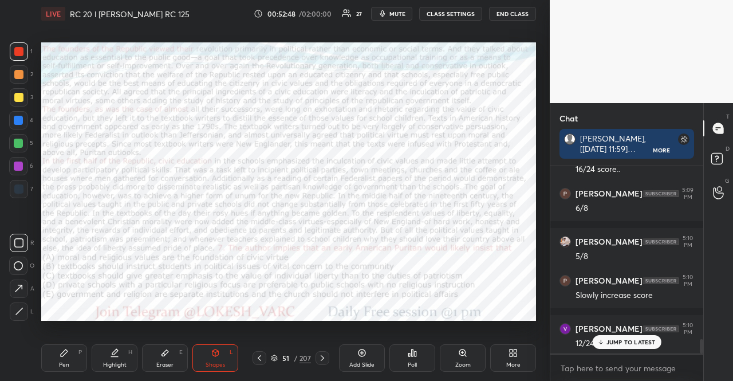
scroll to position [2283, 0]
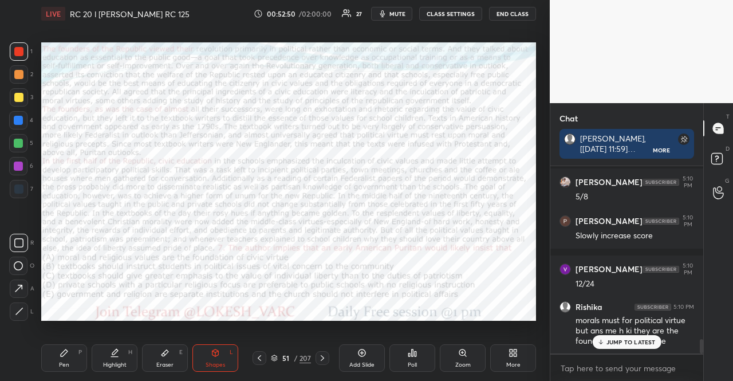
click at [611, 341] on p "JUMP TO LATEST" at bounding box center [630, 341] width 49 height 7
click at [278, 355] on div "51 / 207" at bounding box center [291, 358] width 40 height 10
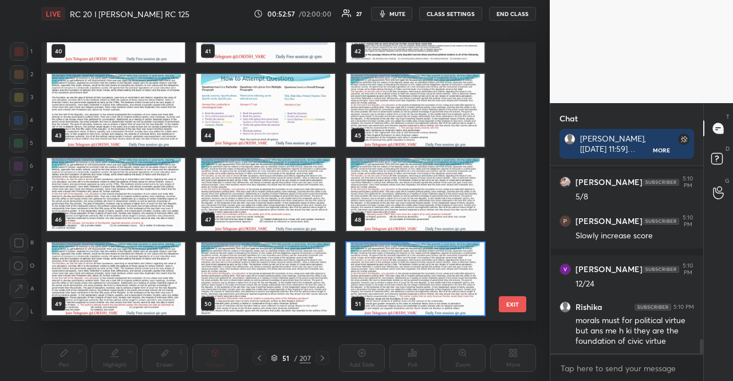
scroll to position [1267, 0]
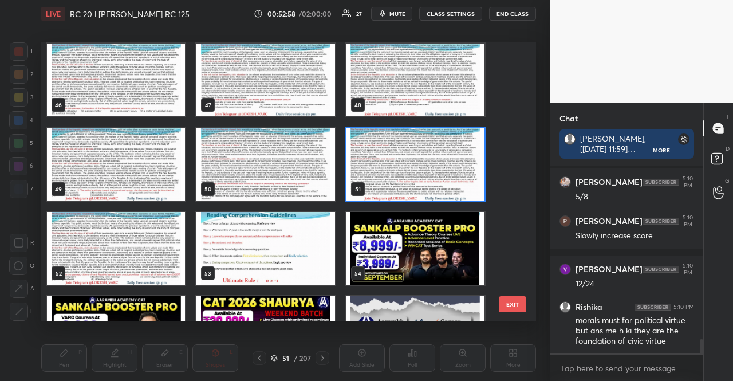
click at [253, 267] on img "grid" at bounding box center [265, 248] width 138 height 73
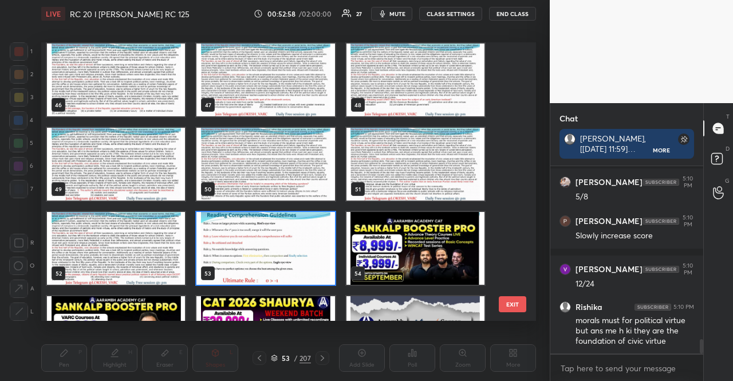
click at [253, 267] on img "grid" at bounding box center [265, 248] width 138 height 73
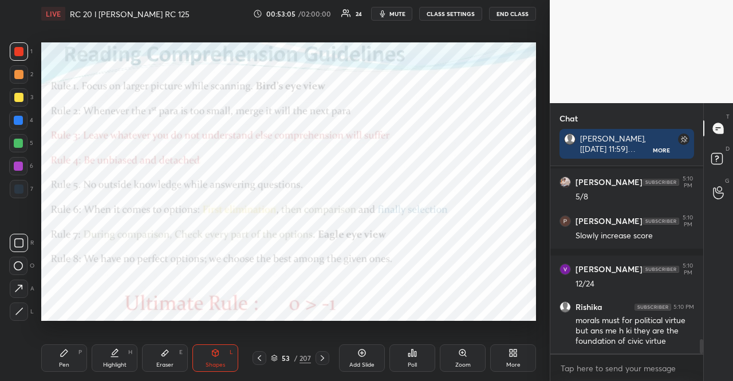
click at [258, 356] on icon at bounding box center [259, 357] width 9 height 9
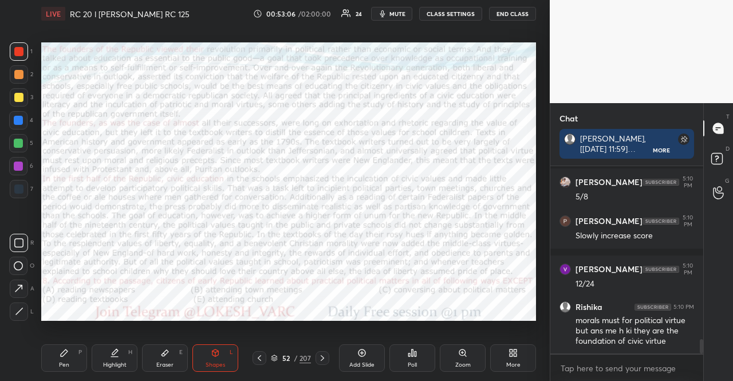
click at [258, 356] on icon at bounding box center [259, 357] width 9 height 9
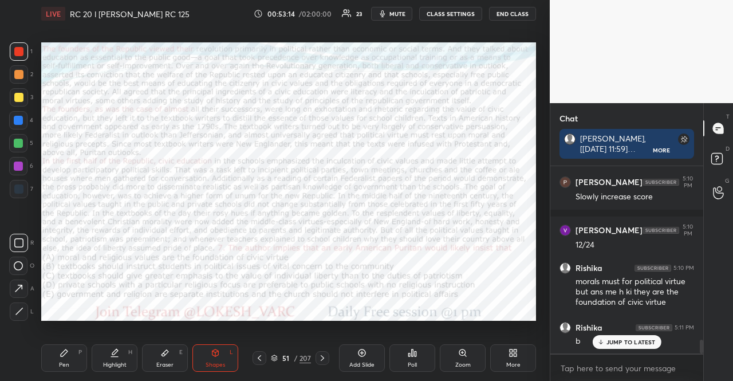
click at [22, 139] on div at bounding box center [18, 143] width 9 height 9
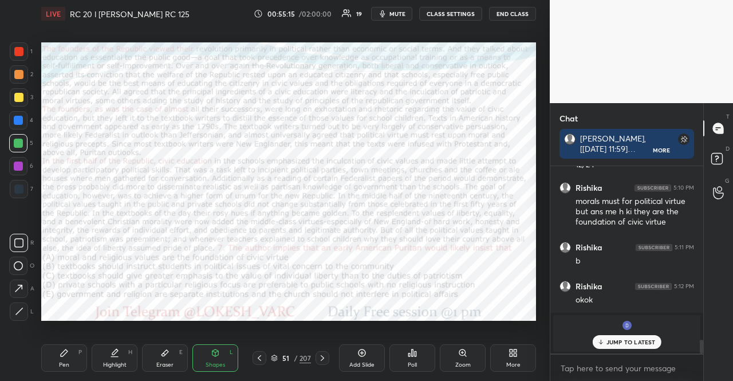
click at [642, 345] on p "JUMP TO LATEST" at bounding box center [630, 341] width 49 height 7
click at [502, 9] on button "END CLASS" at bounding box center [512, 14] width 47 height 14
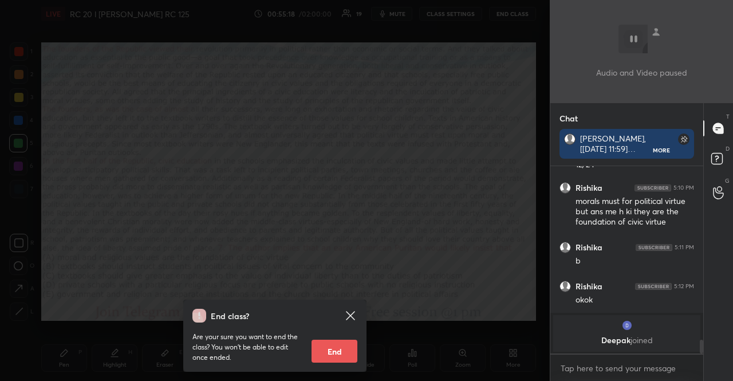
click at [333, 349] on button "End" at bounding box center [334, 350] width 46 height 23
type textarea "x"
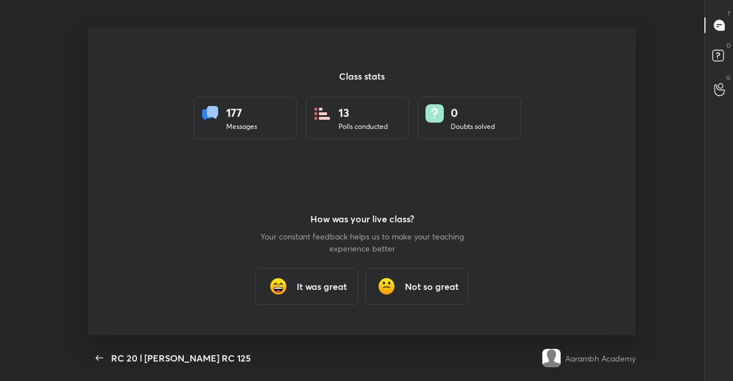
scroll to position [0, 0]
